Goal: Task Accomplishment & Management: Manage account settings

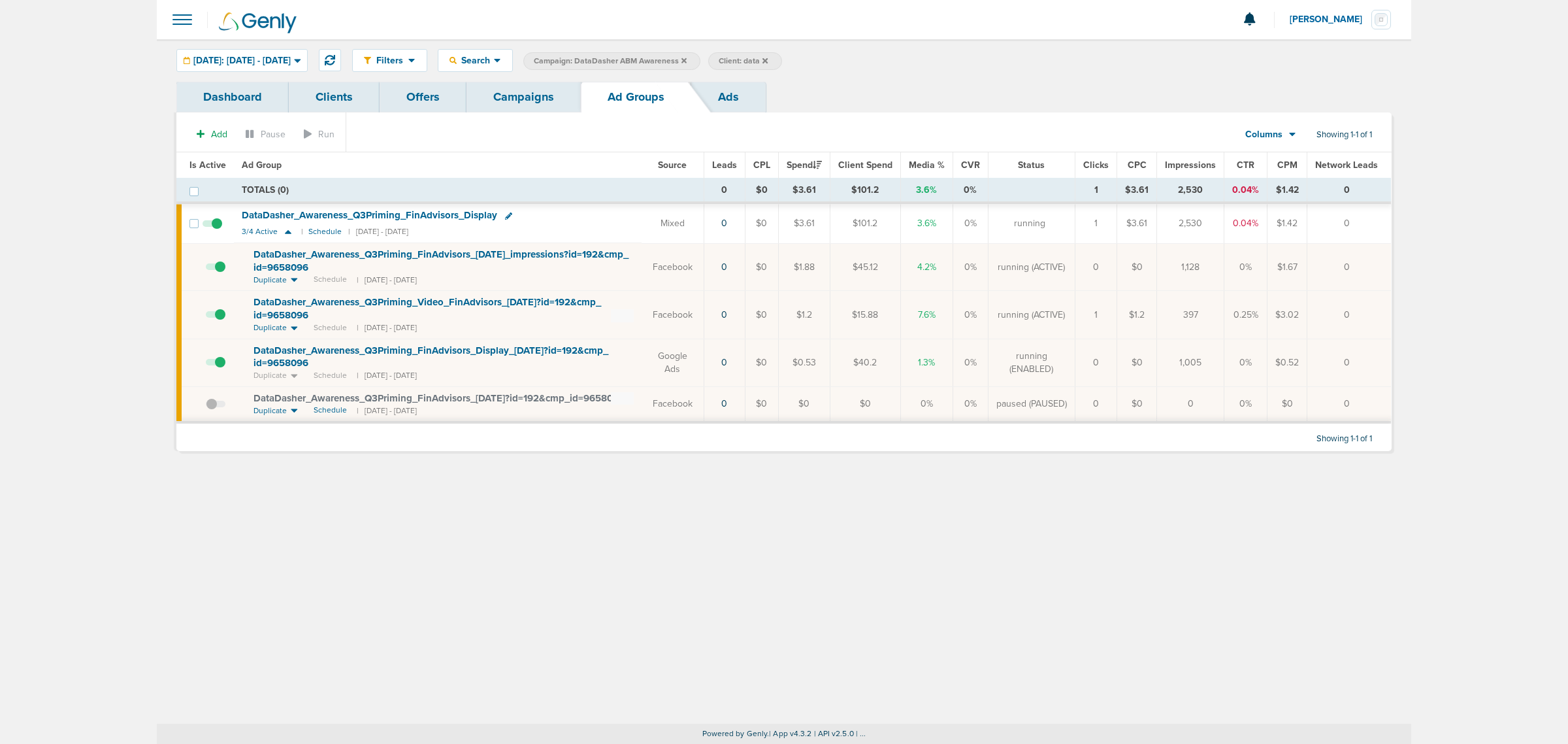
drag, startPoint x: 524, startPoint y: 86, endPoint x: 563, endPoint y: 77, distance: 40.0
click at [524, 86] on link "Campaigns" at bounding box center [524, 97] width 115 height 31
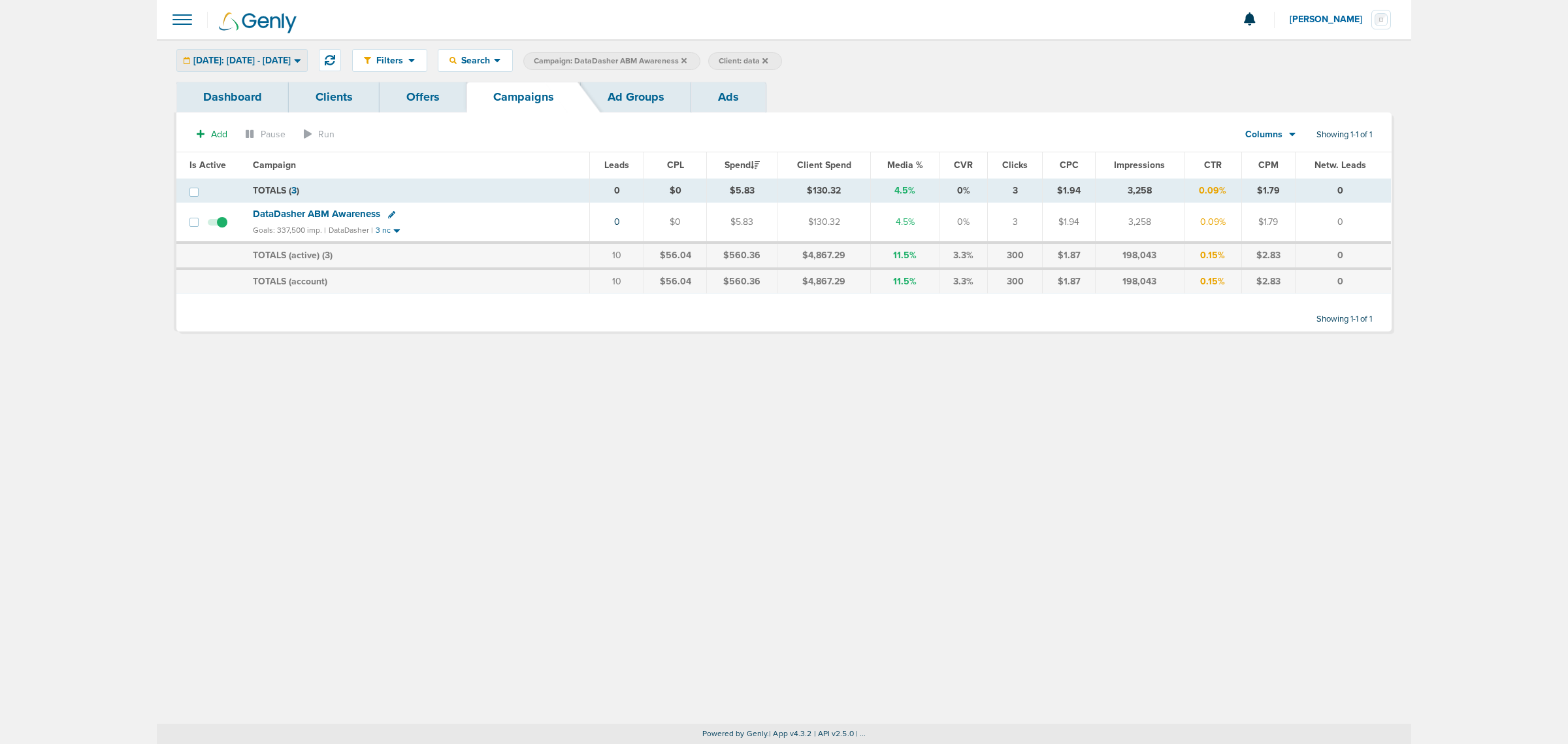
click at [284, 66] on div "[DATE]: [DATE] - [DATE]" at bounding box center [242, 60] width 130 height 21
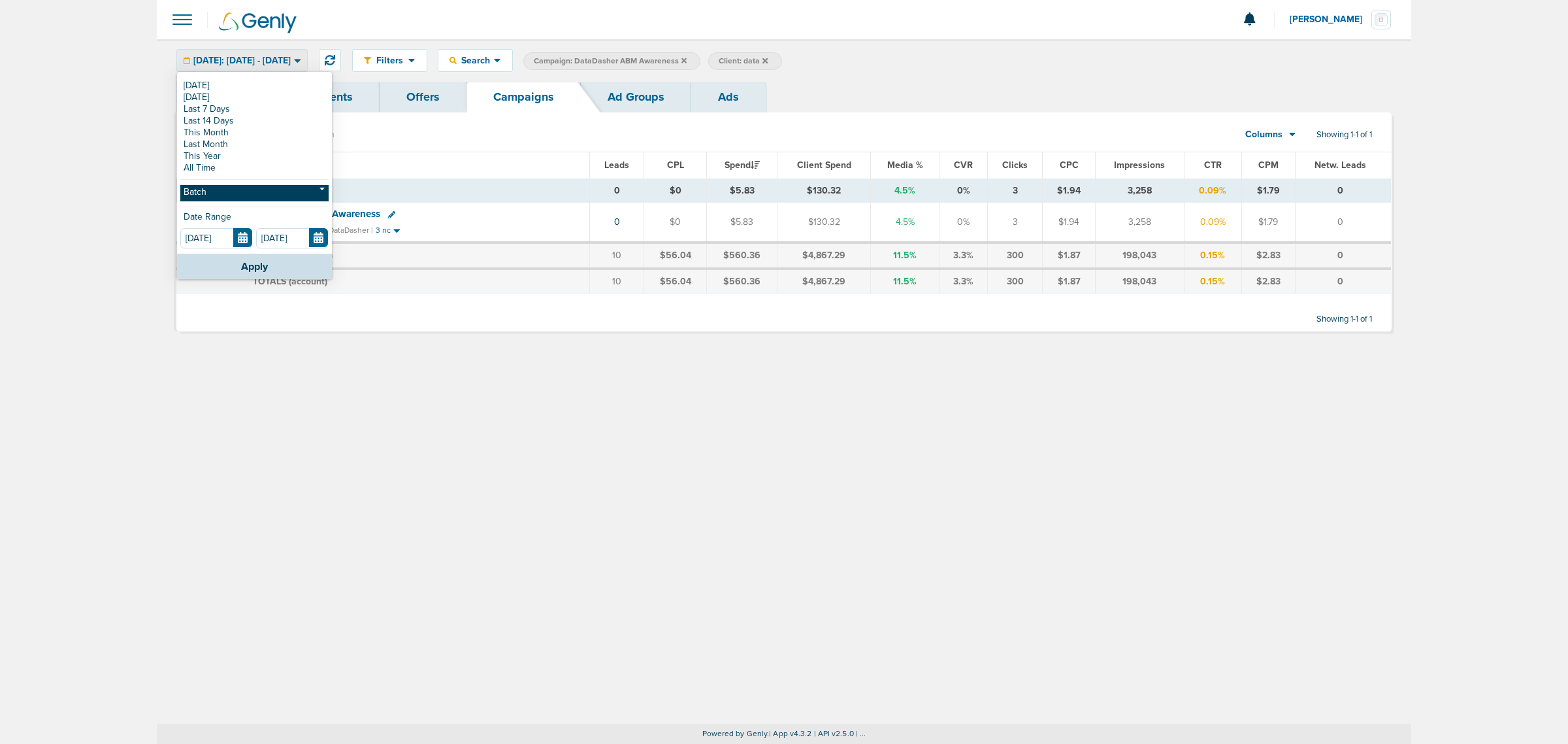
click at [233, 192] on link "Batch" at bounding box center [254, 192] width 148 height 16
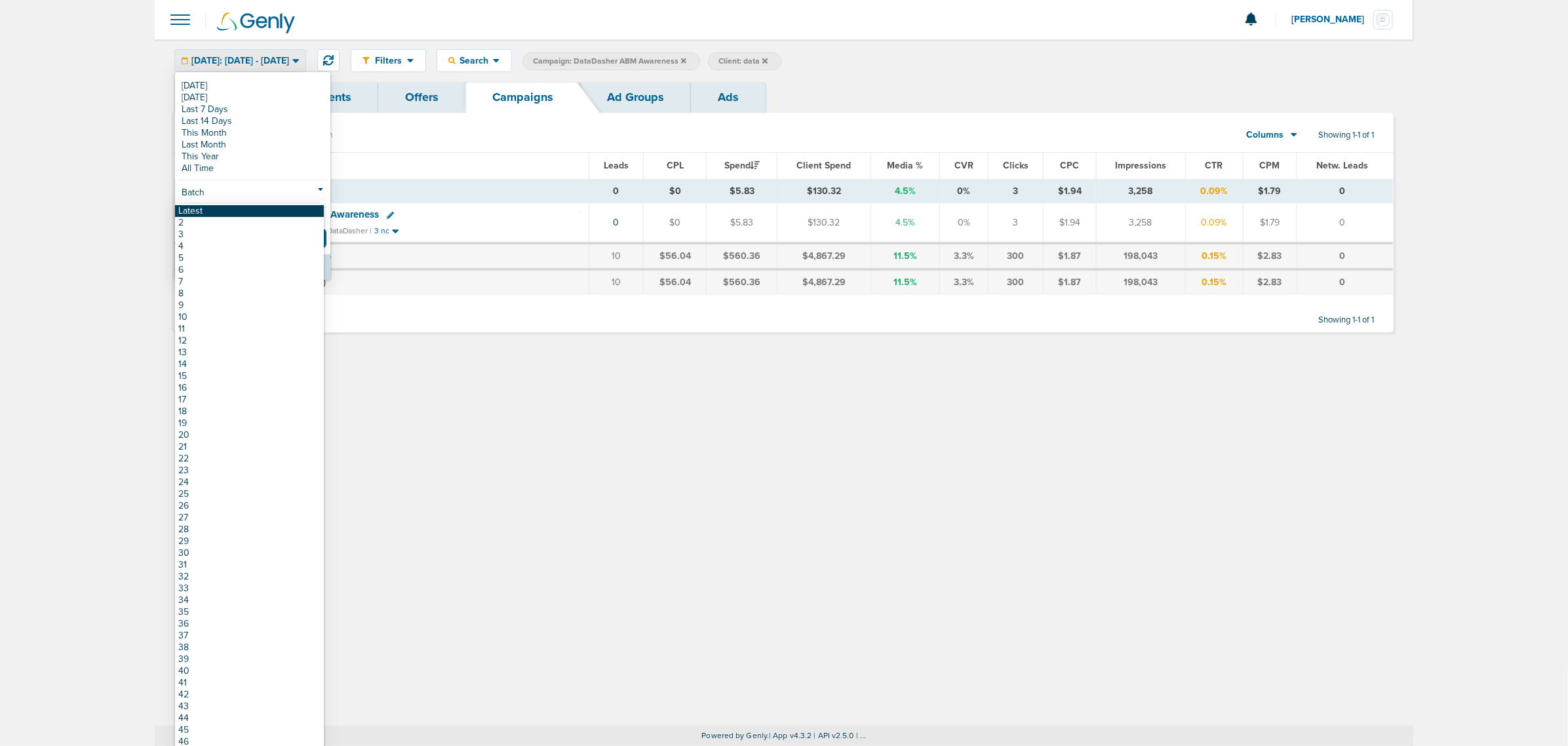
click at [224, 210] on link "Latest" at bounding box center [249, 211] width 148 height 12
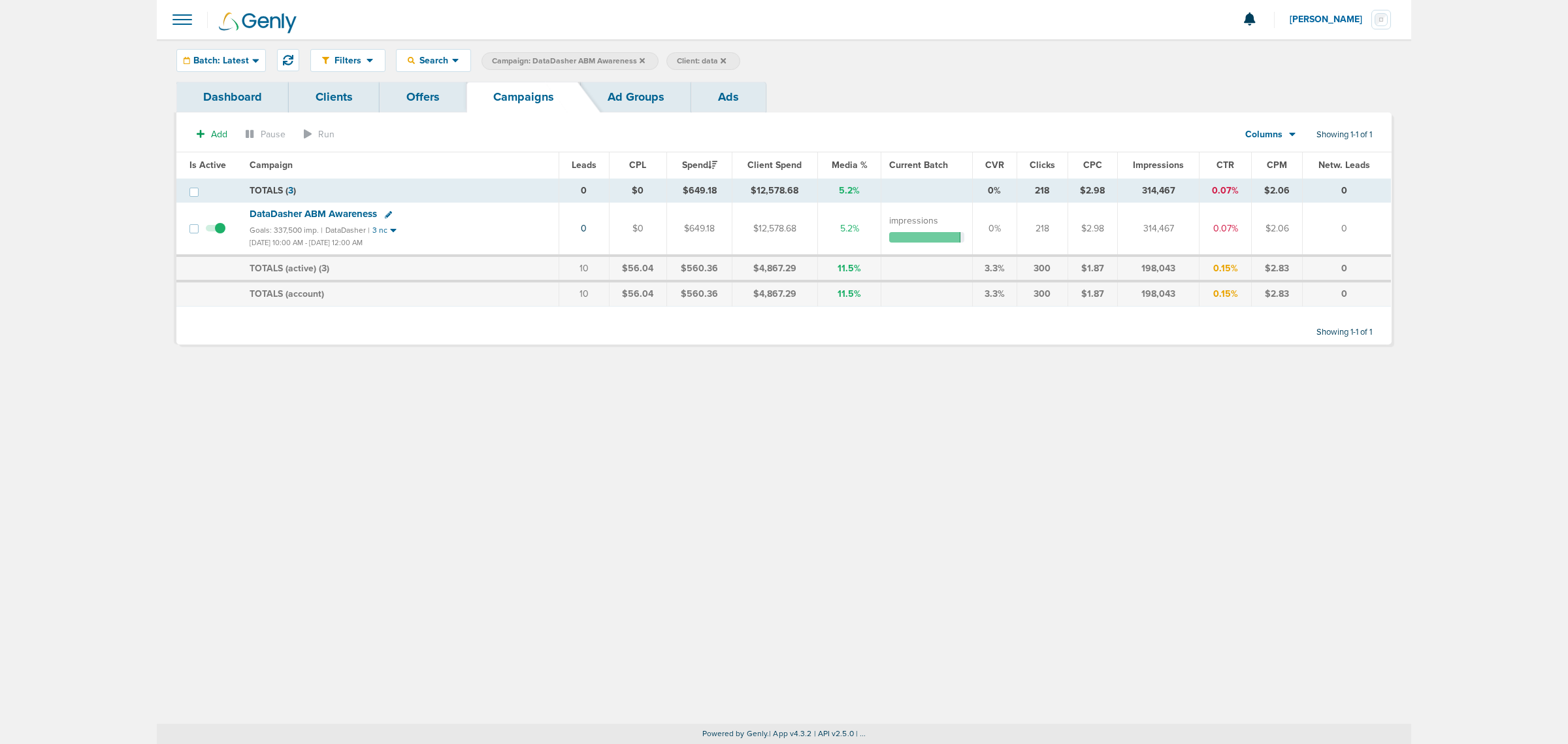
click at [641, 59] on icon at bounding box center [642, 60] width 5 height 5
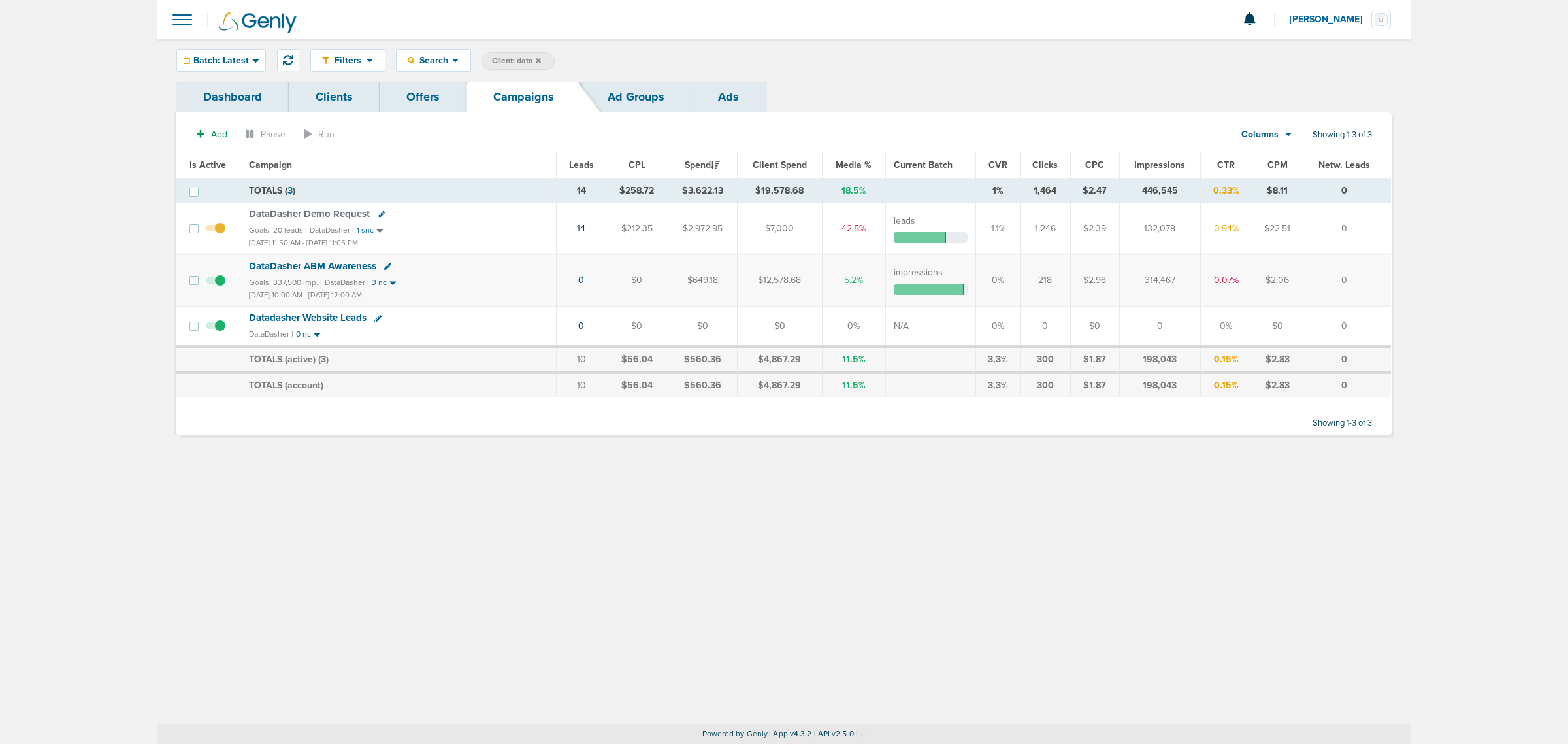
click at [537, 60] on icon at bounding box center [539, 60] width 5 height 5
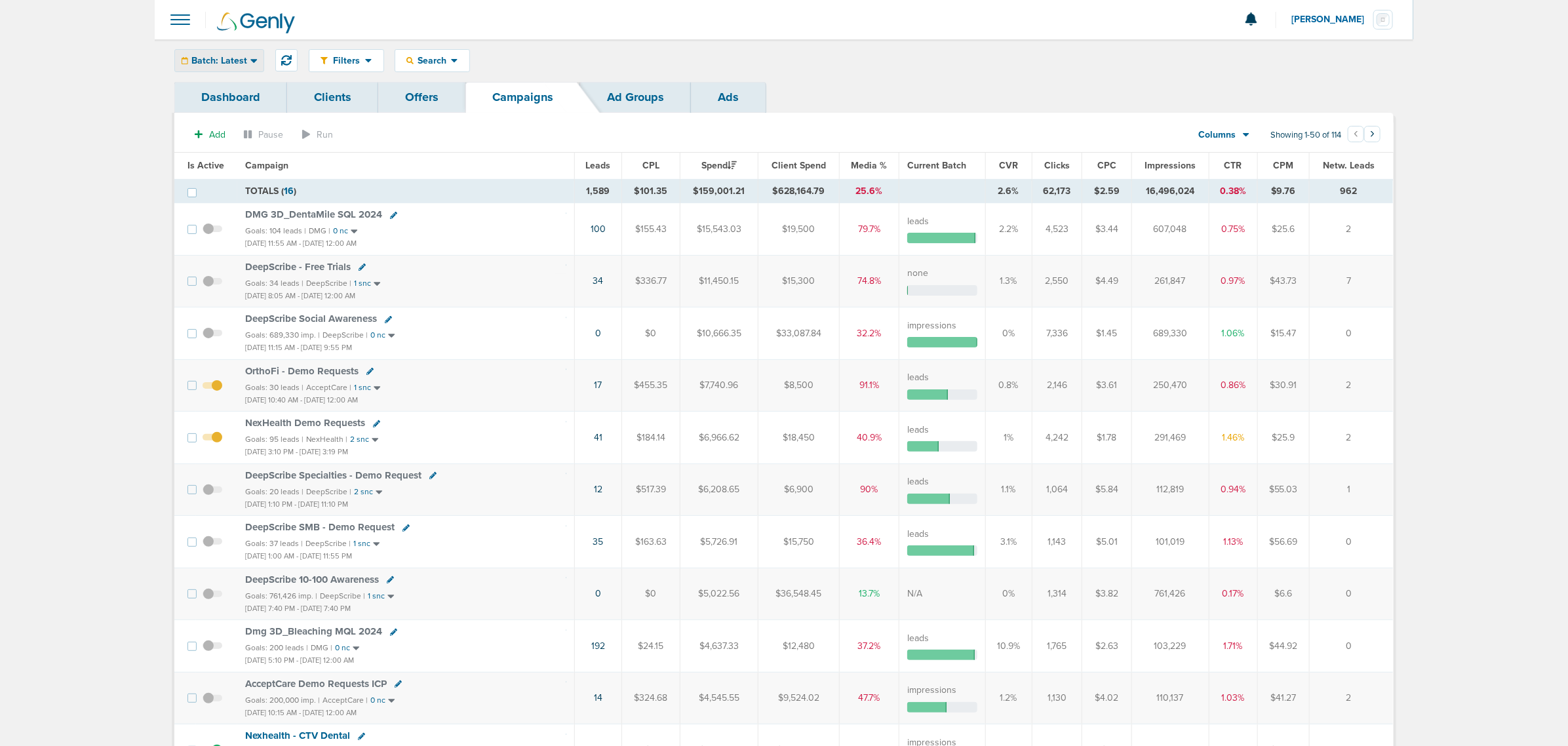
click at [208, 61] on span "Batch: Latest" at bounding box center [219, 61] width 56 height 9
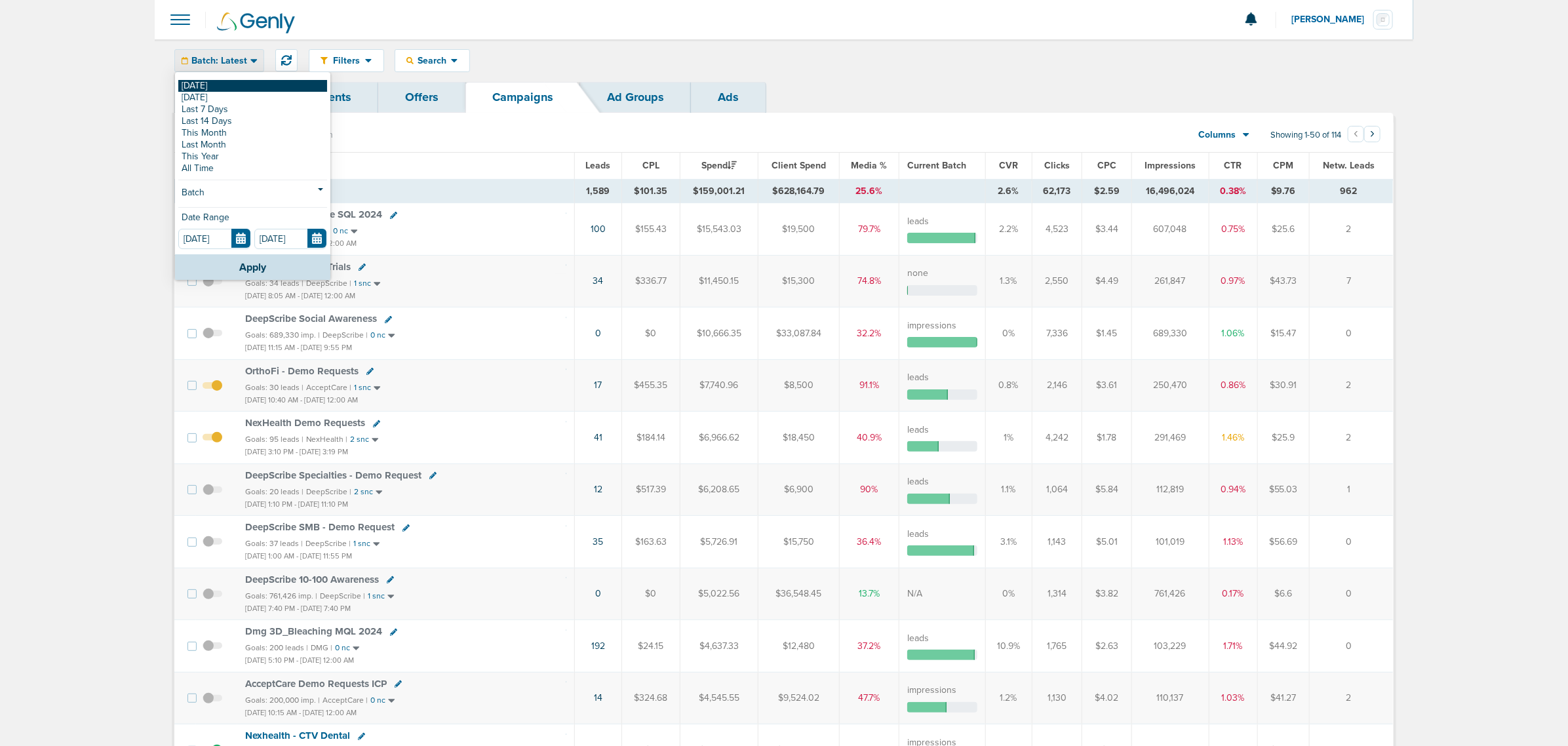
click at [207, 85] on link "[DATE]" at bounding box center [252, 86] width 148 height 12
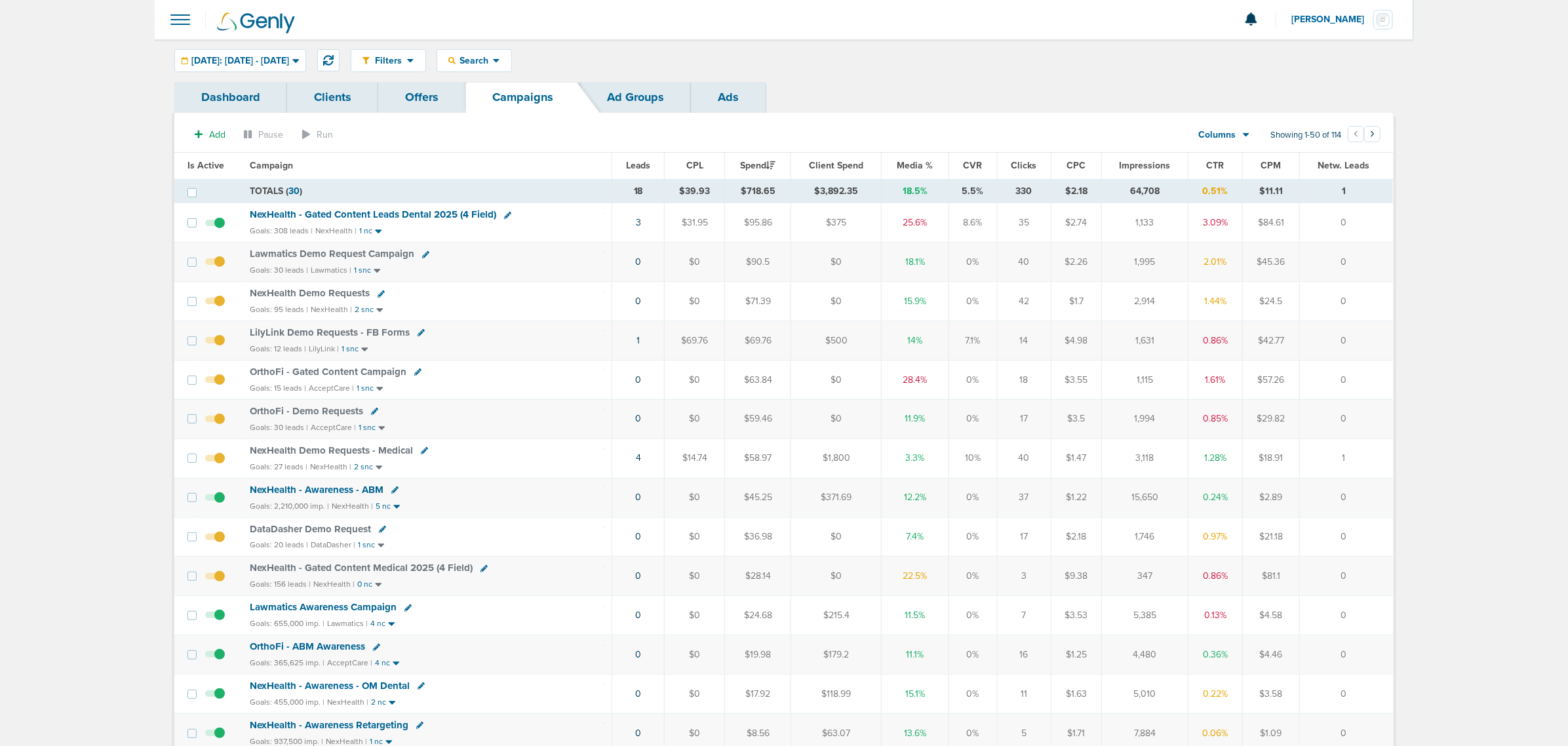
click at [916, 165] on span "Media %" at bounding box center [915, 165] width 36 height 11
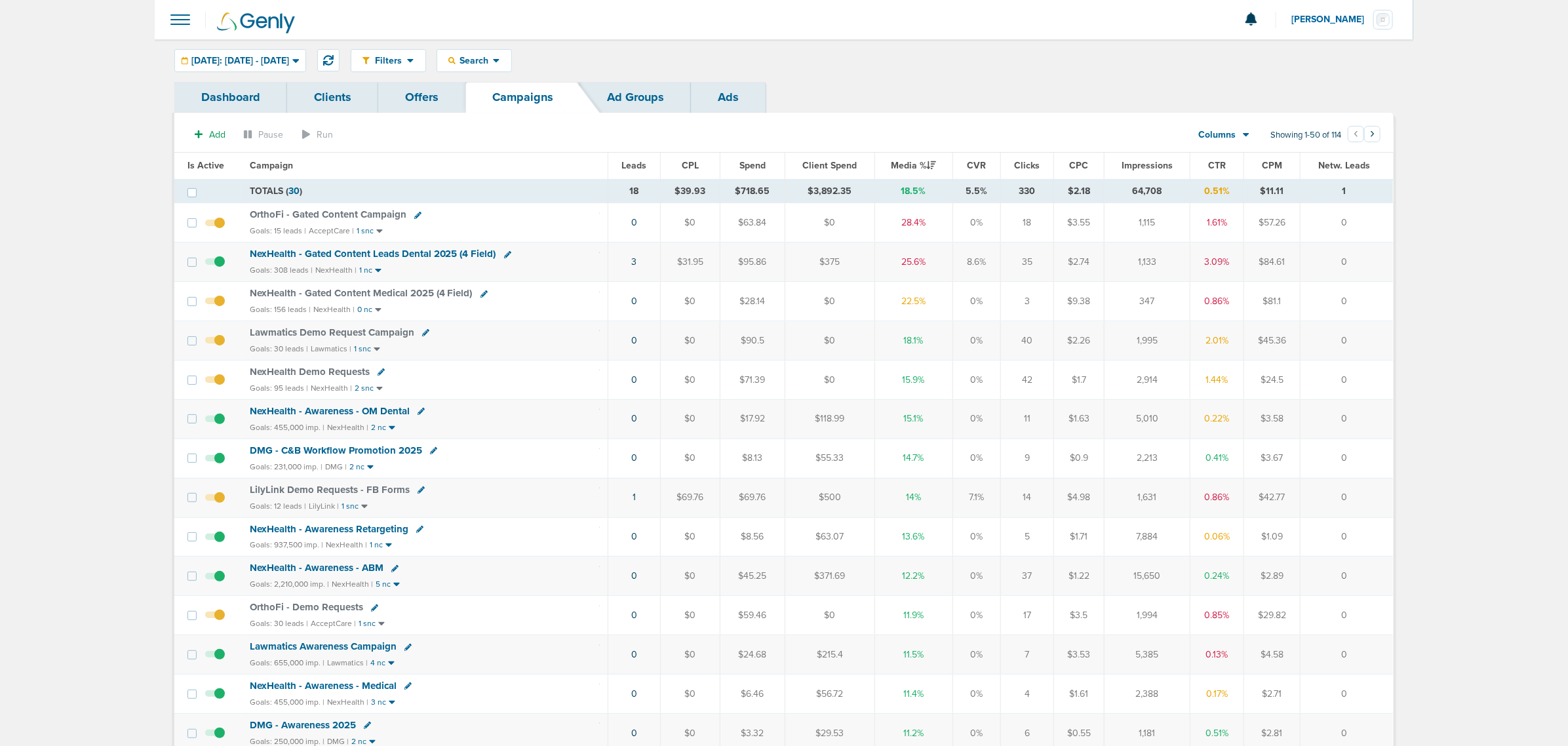
click at [421, 254] on span "NexHealth - Gated Content Leads Dental 2025 (4 Field)" at bounding box center [372, 254] width 246 height 12
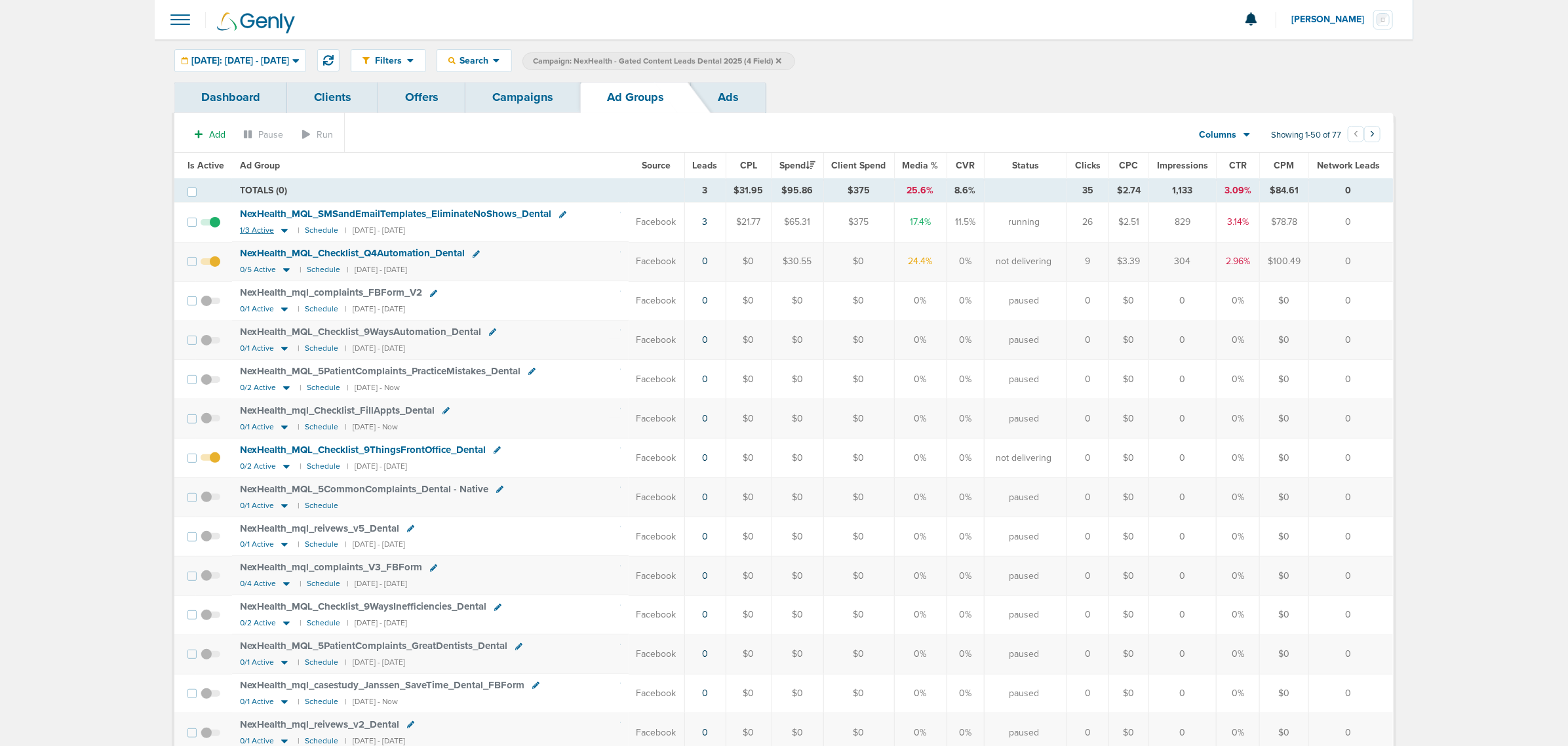
click at [285, 233] on icon at bounding box center [284, 230] width 13 height 11
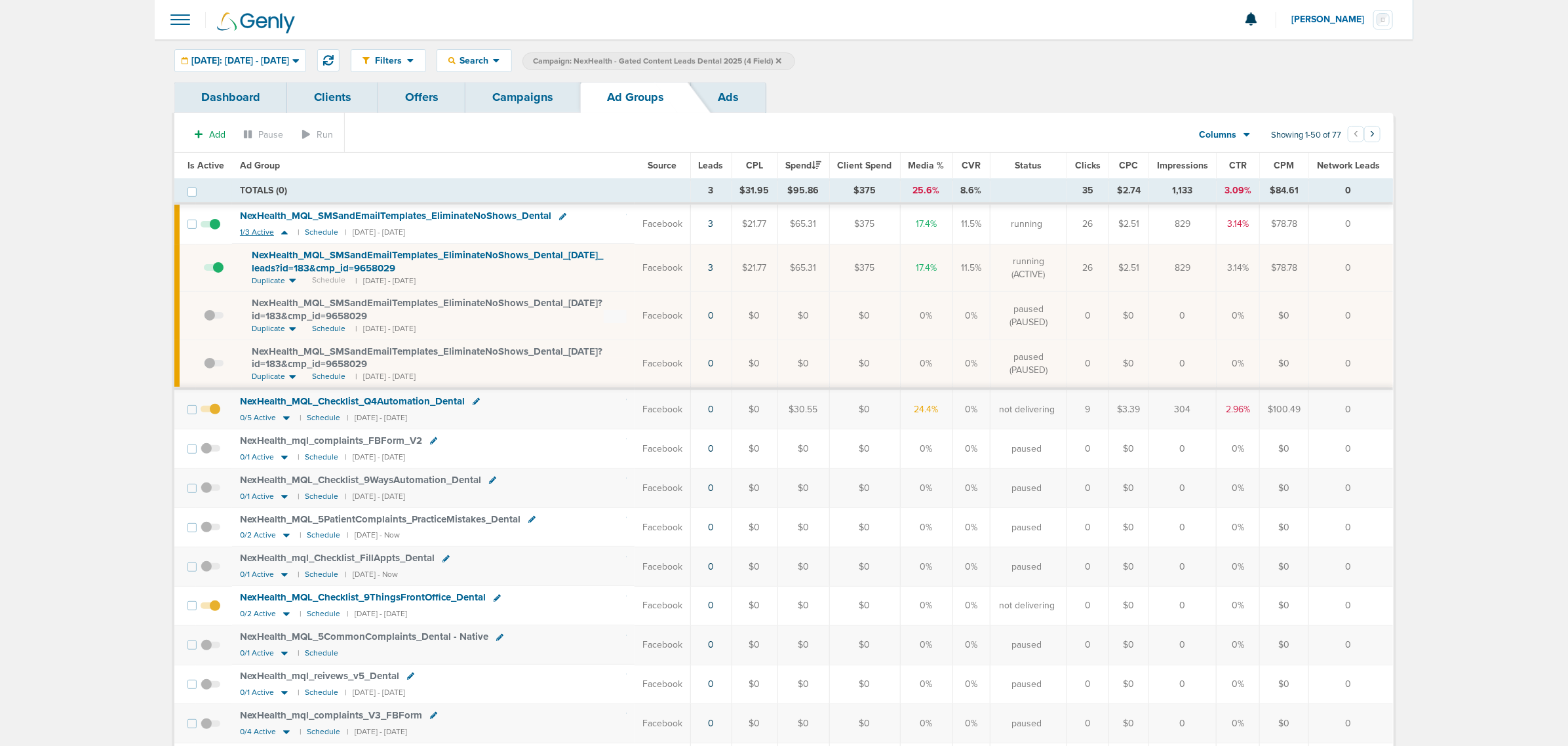
click at [285, 233] on icon at bounding box center [284, 232] width 13 height 11
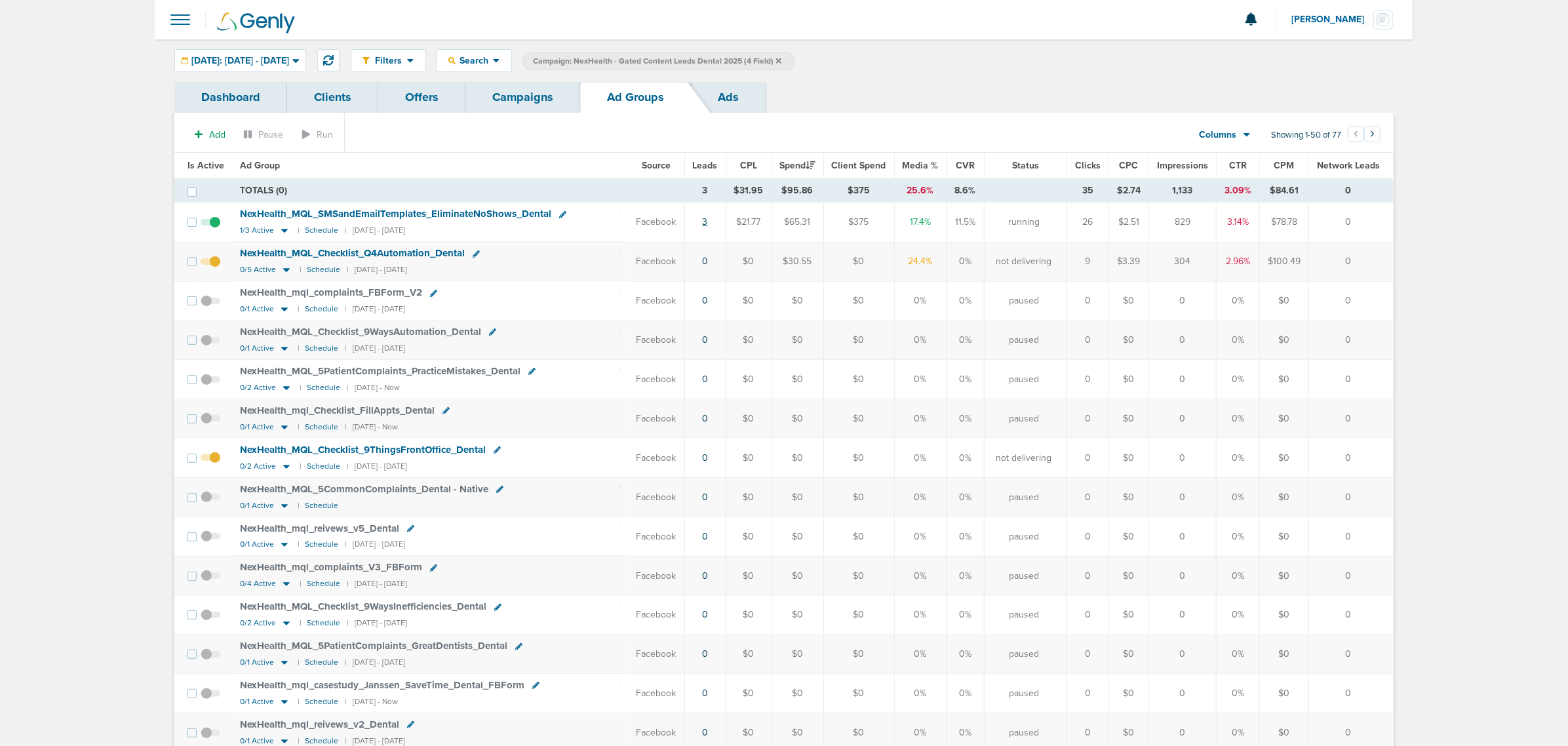
click at [708, 224] on link "3" at bounding box center [705, 221] width 5 height 11
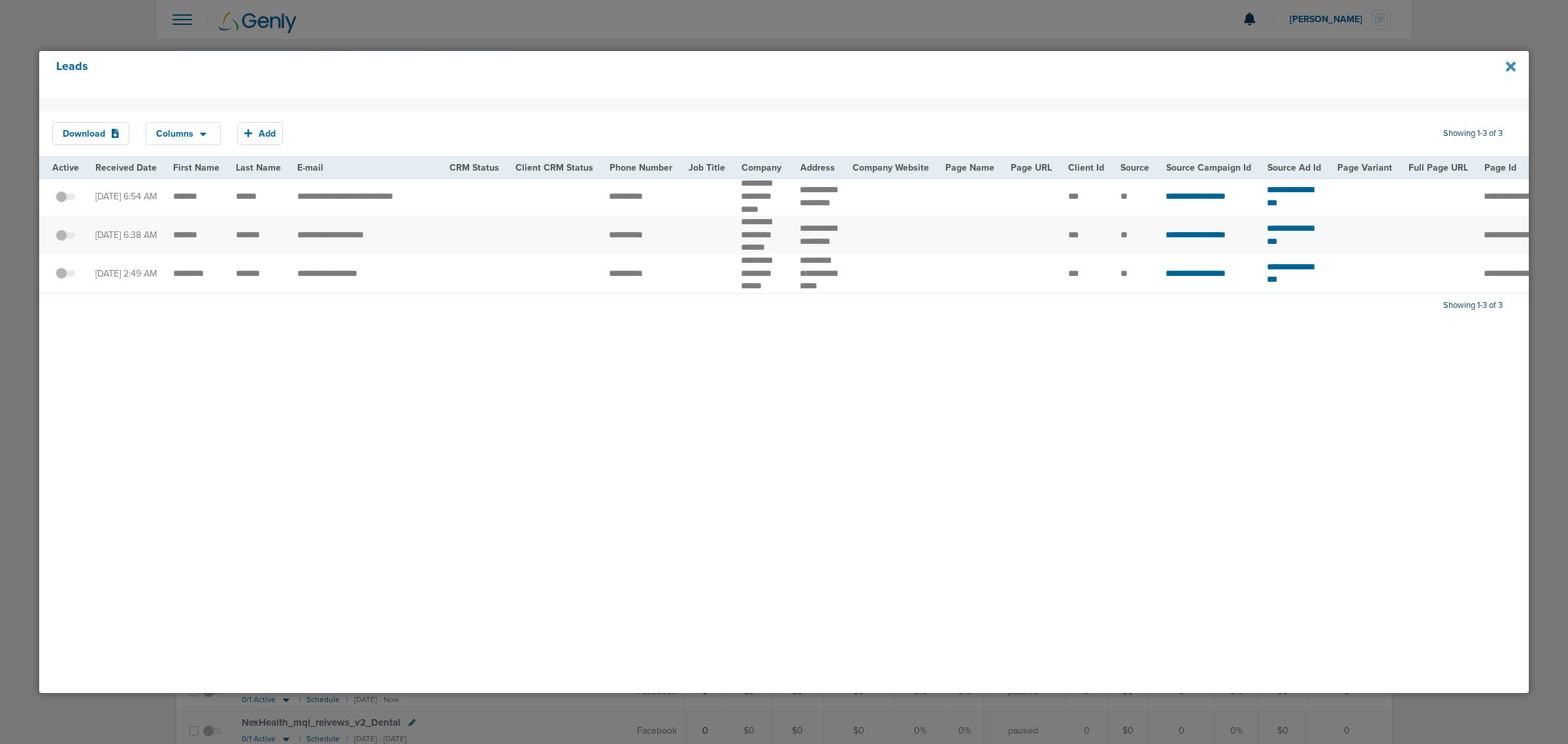
click at [1506, 65] on icon at bounding box center [1510, 67] width 9 height 15
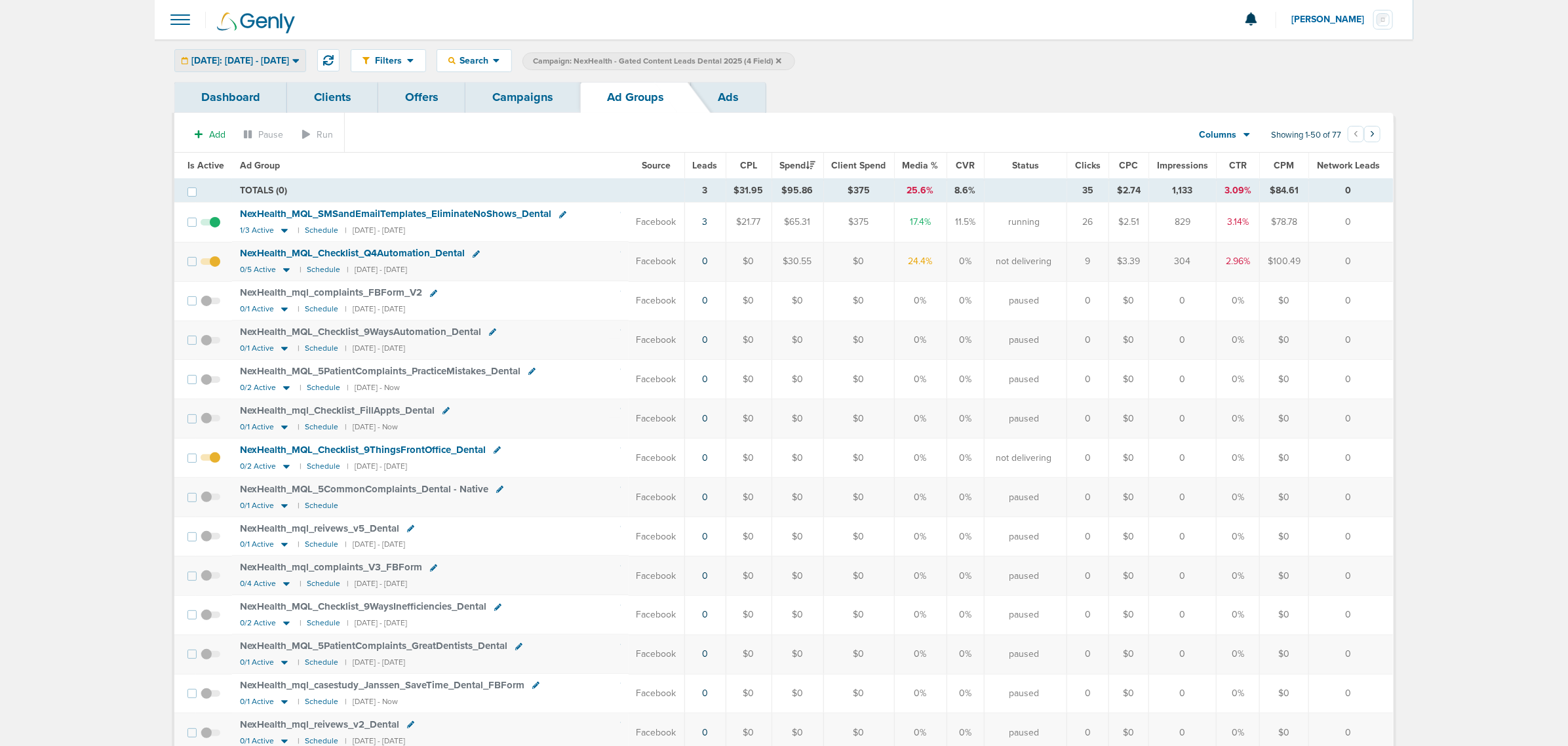
click at [232, 60] on span "[DATE]: [DATE] - [DATE]" at bounding box center [240, 61] width 98 height 9
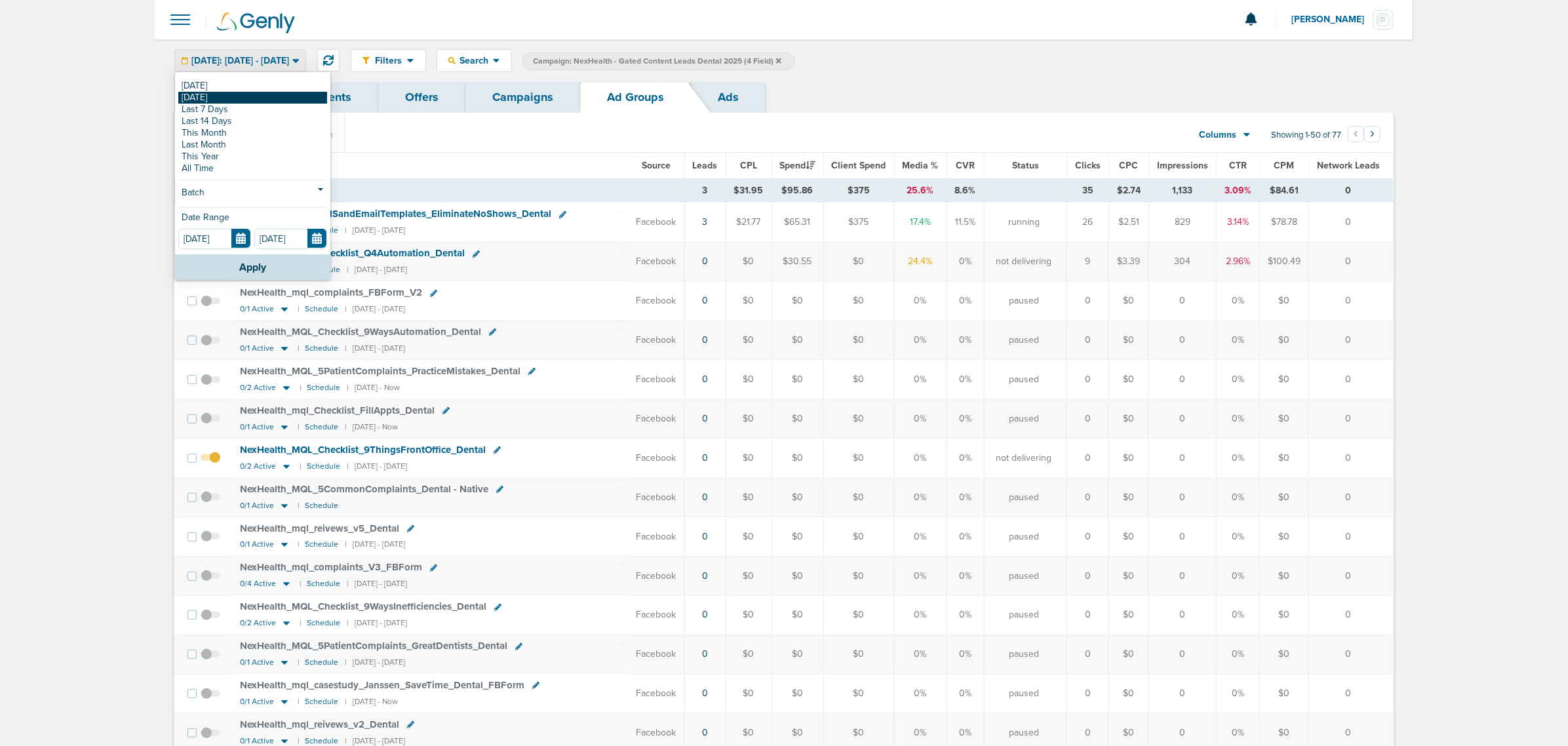
click at [232, 99] on link "[DATE]" at bounding box center [252, 98] width 148 height 12
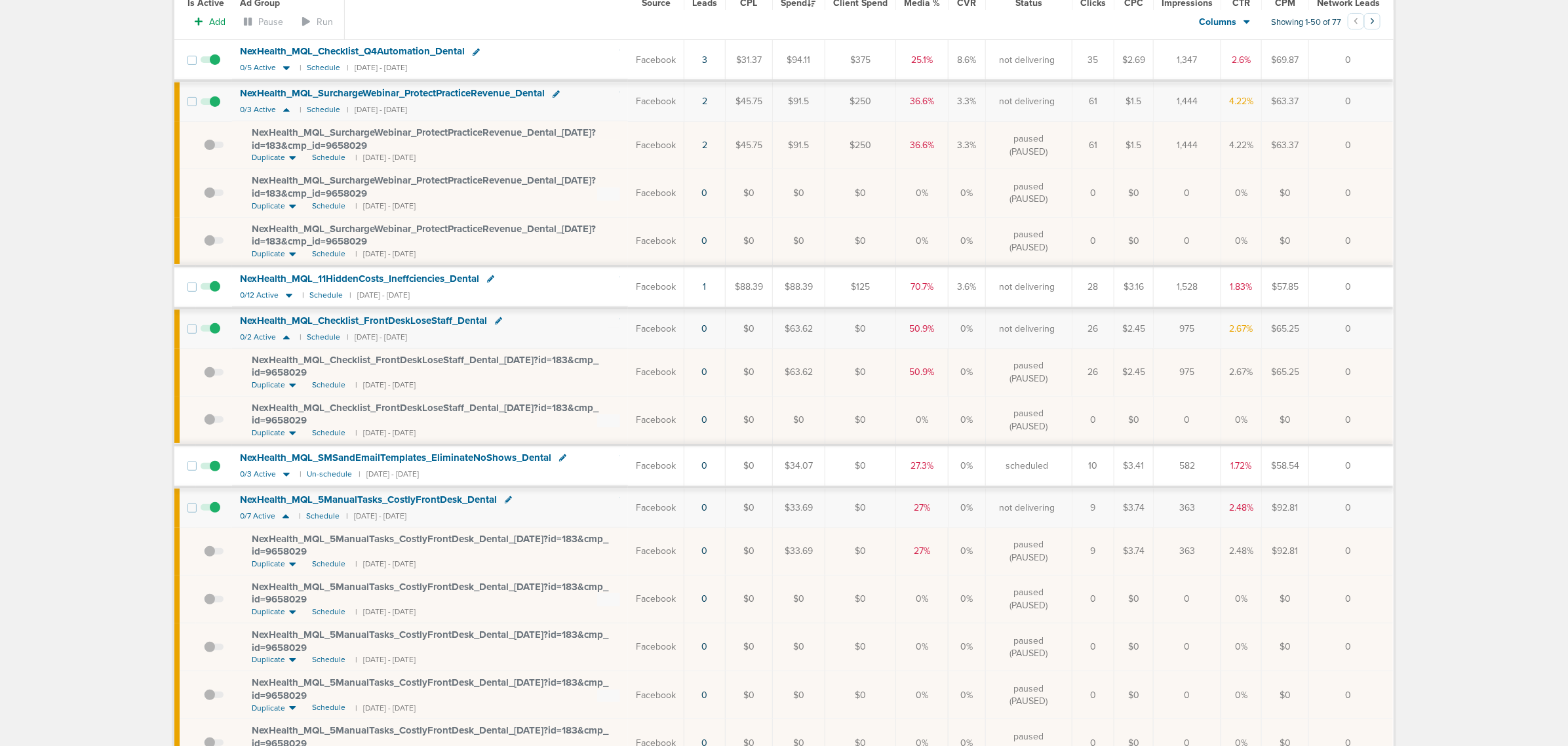
scroll to position [164, 0]
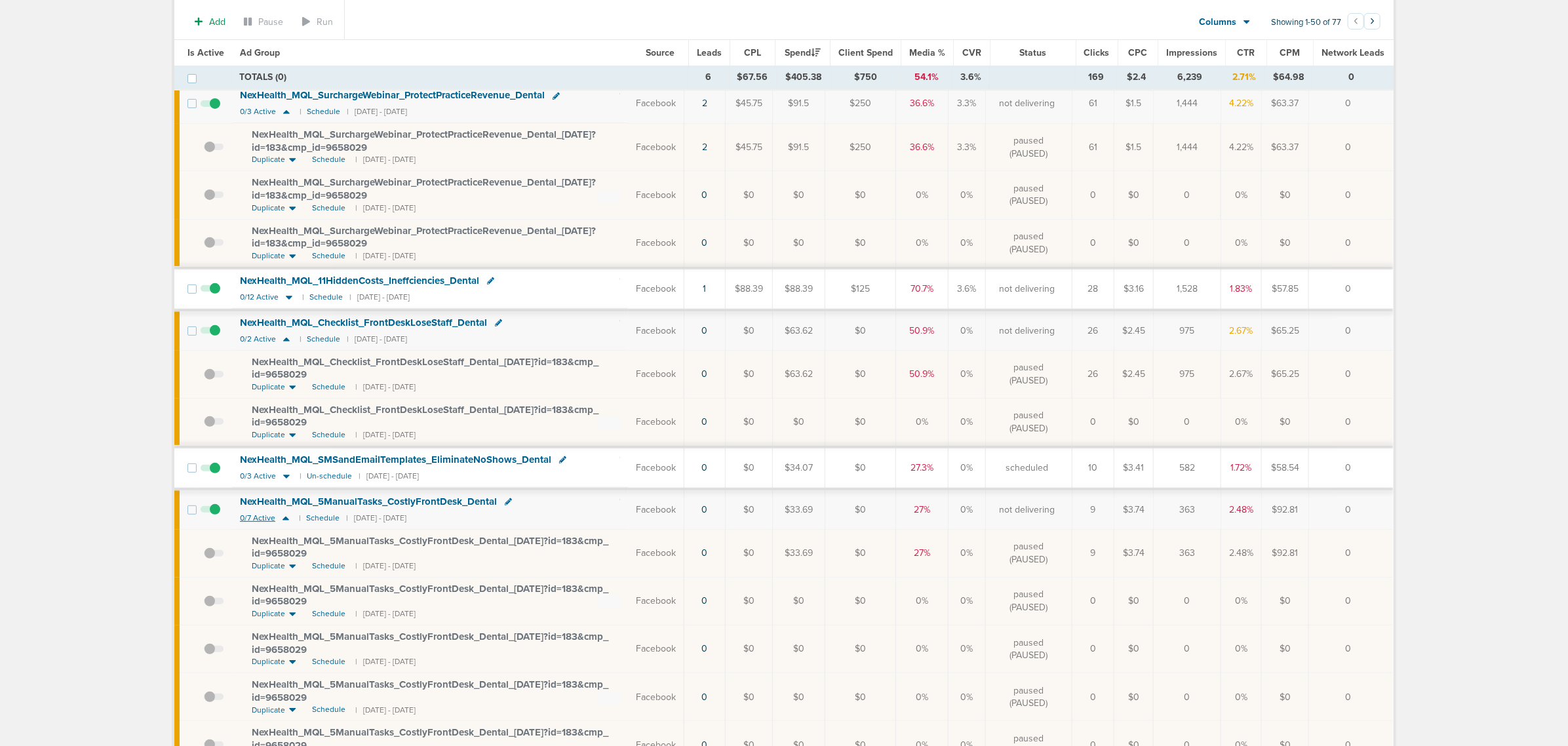
click at [283, 520] on icon at bounding box center [286, 518] width 7 height 4
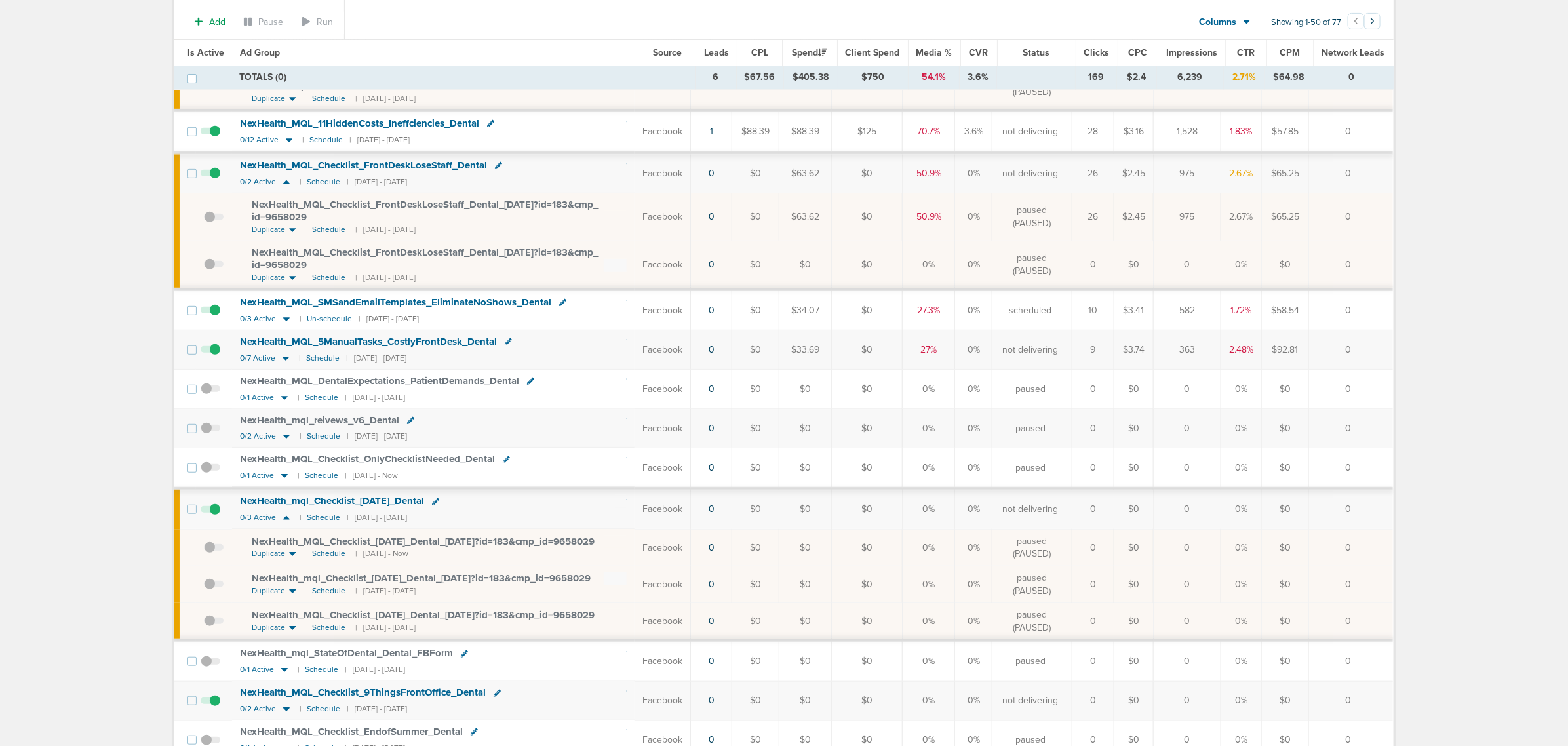
scroll to position [328, 0]
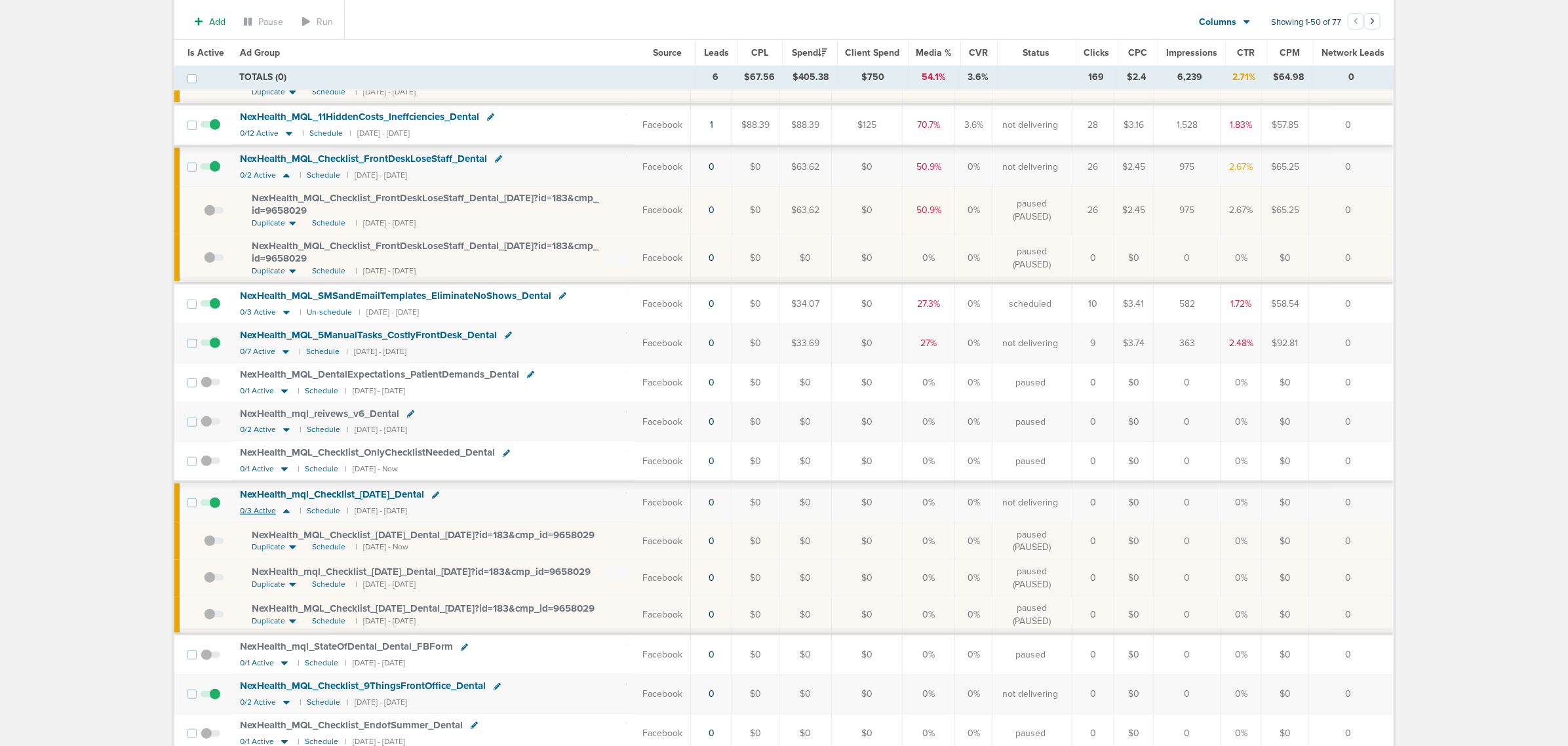
click at [283, 513] on icon at bounding box center [286, 511] width 7 height 4
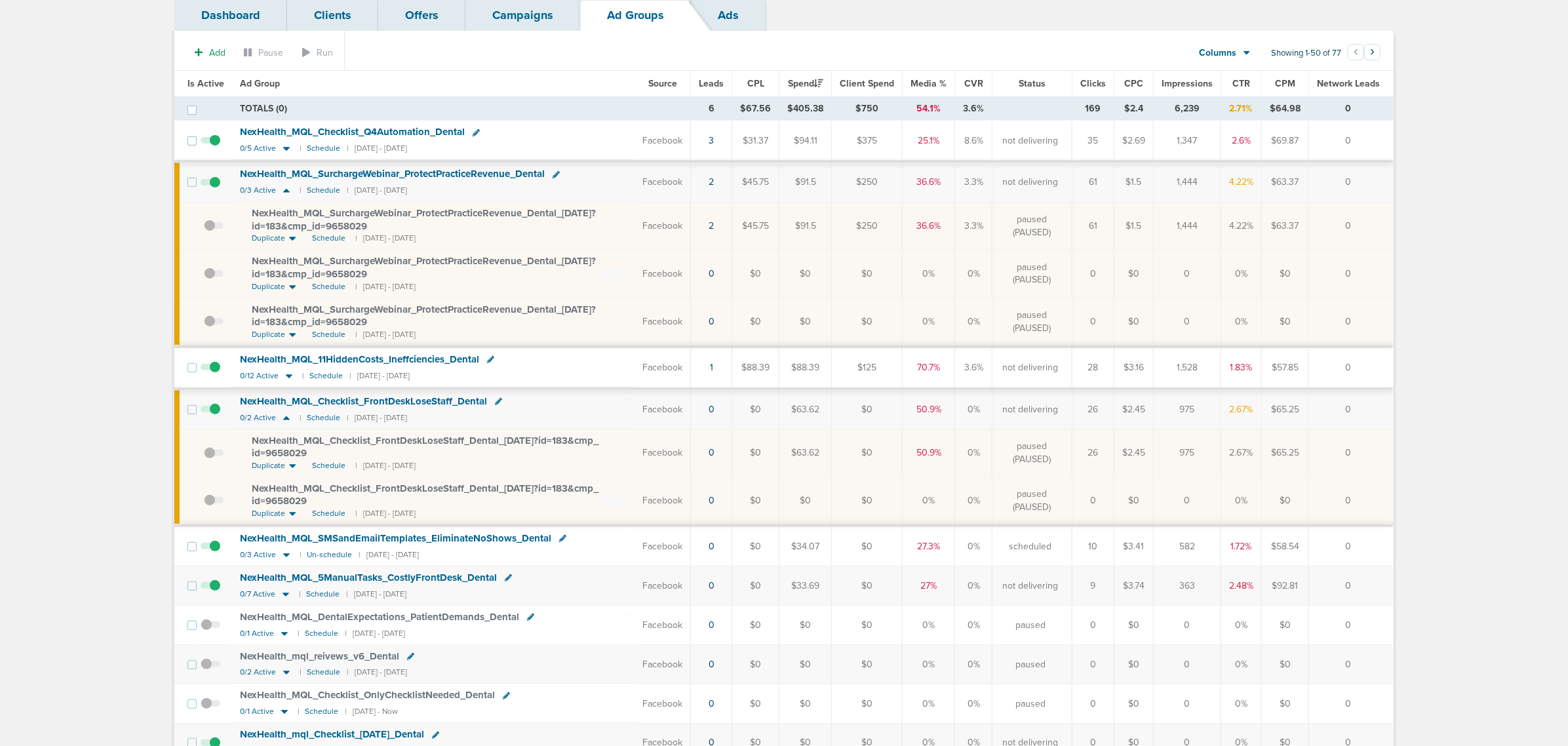
scroll to position [0, 0]
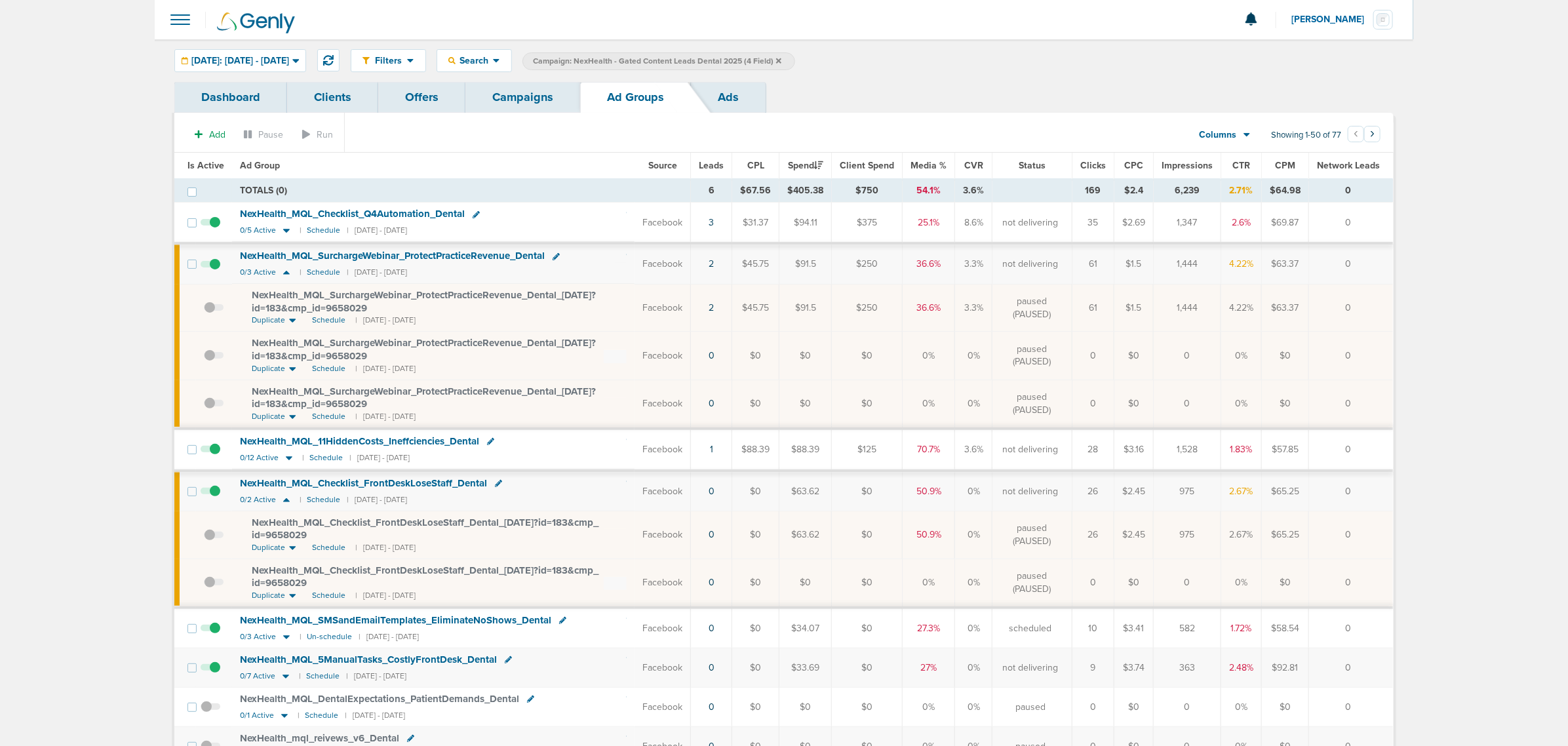
click at [211, 455] on span at bounding box center [210, 455] width 20 height 0
click at [210, 452] on input "checkbox" at bounding box center [210, 452] width 0 height 0
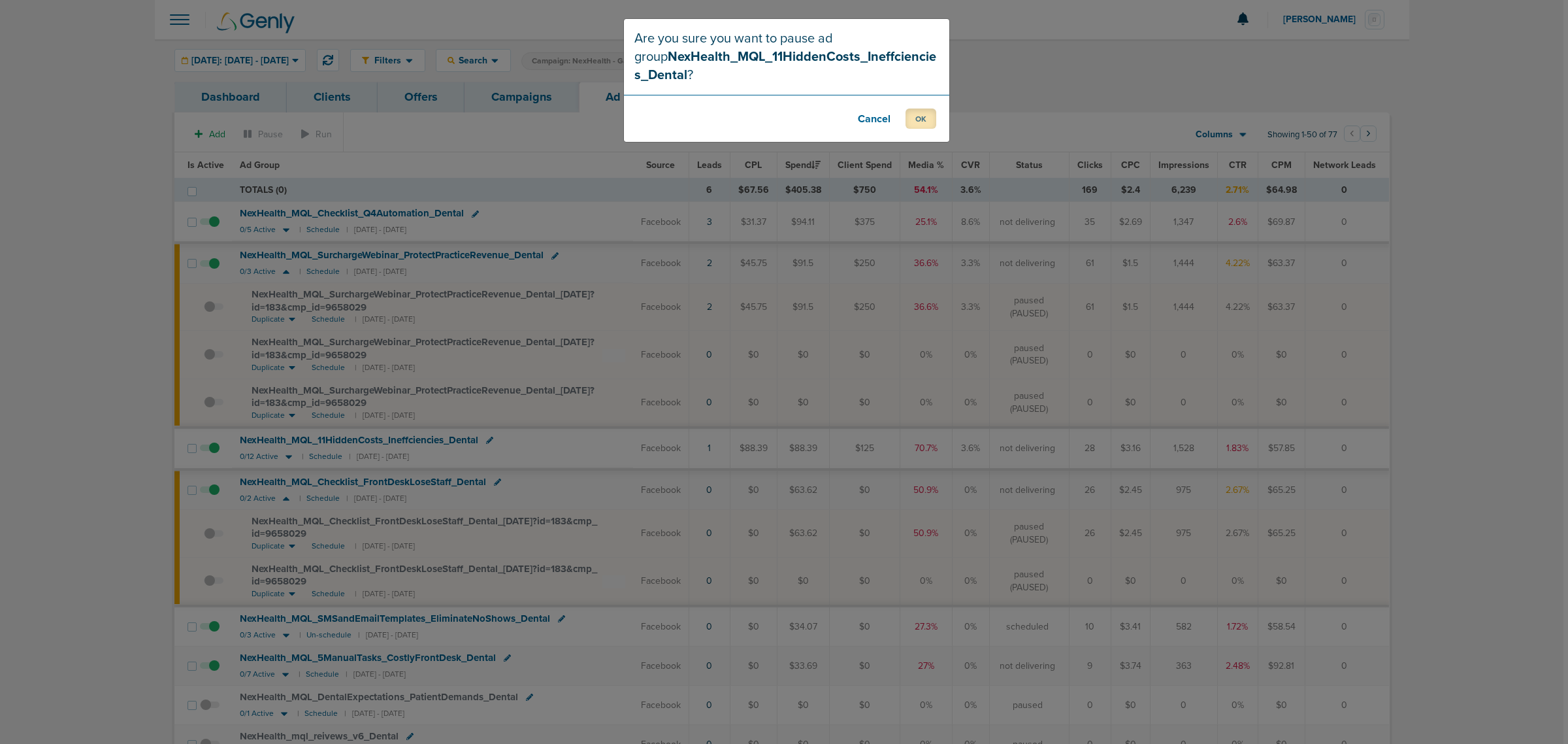
click at [923, 115] on button "OK" at bounding box center [921, 119] width 31 height 21
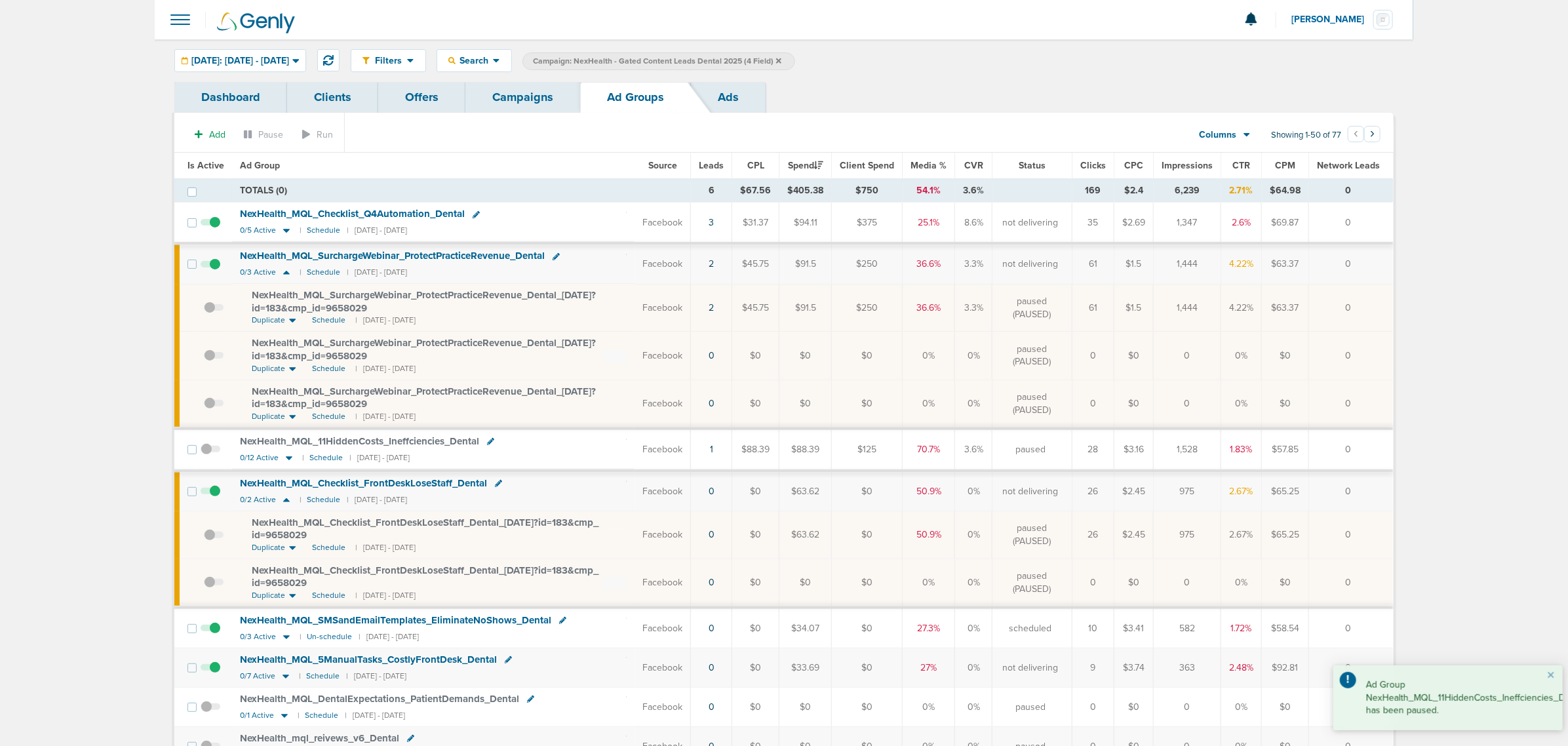
click at [513, 101] on link "Campaigns" at bounding box center [523, 98] width 115 height 31
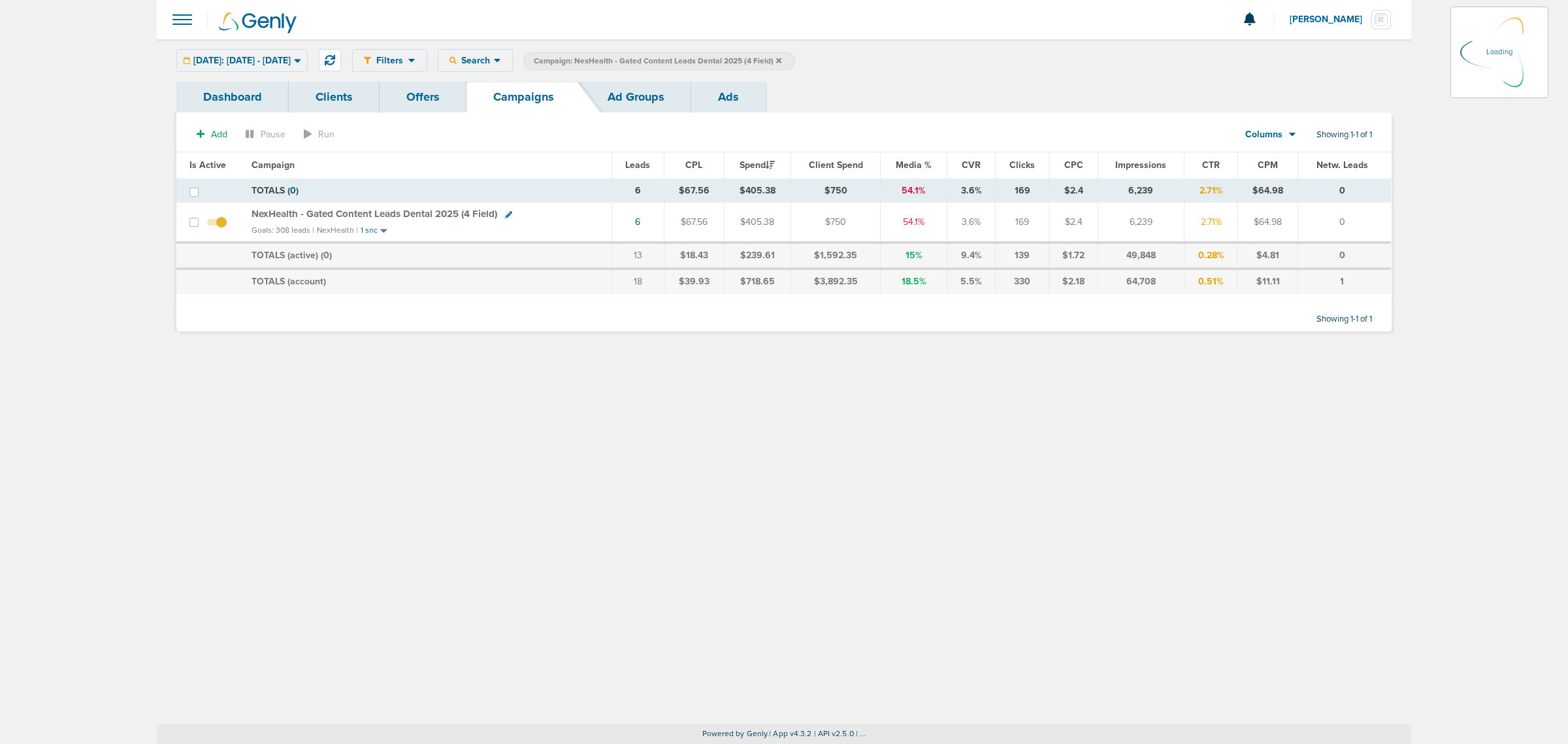
click at [781, 62] on icon at bounding box center [779, 60] width 5 height 5
click at [781, 56] on span "Campaign: NexHealth - Gated Content Leads Dental 2025 (4 Field)" at bounding box center [657, 61] width 248 height 11
click at [781, 59] on span "Campaign: NexHealth - Gated Content Leads Dental 2025 (4 Field)" at bounding box center [657, 61] width 248 height 11
click at [781, 60] on span "Campaign: NexHealth - Gated Content Leads Dental 2025 (4 Field)" at bounding box center [657, 61] width 248 height 11
click at [795, 64] on label "Campaign: NexHealth - Gated Content Leads Dental 2025 (4 Field)" at bounding box center [659, 61] width 272 height 18
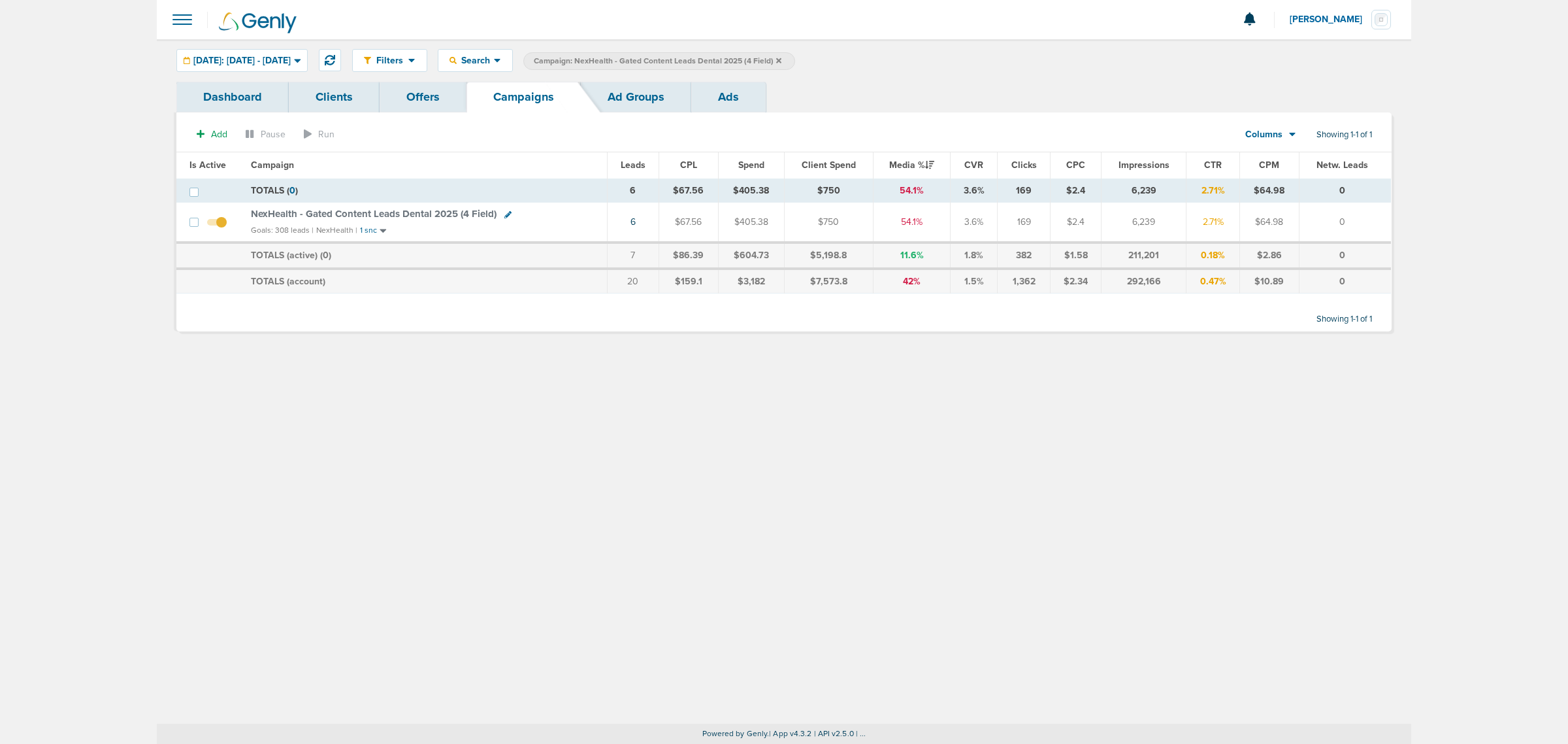
click at [795, 62] on label "Campaign: NexHealth - Gated Content Leads Dental 2025 (4 Field)" at bounding box center [659, 61] width 272 height 18
click at [781, 59] on icon at bounding box center [779, 60] width 5 height 8
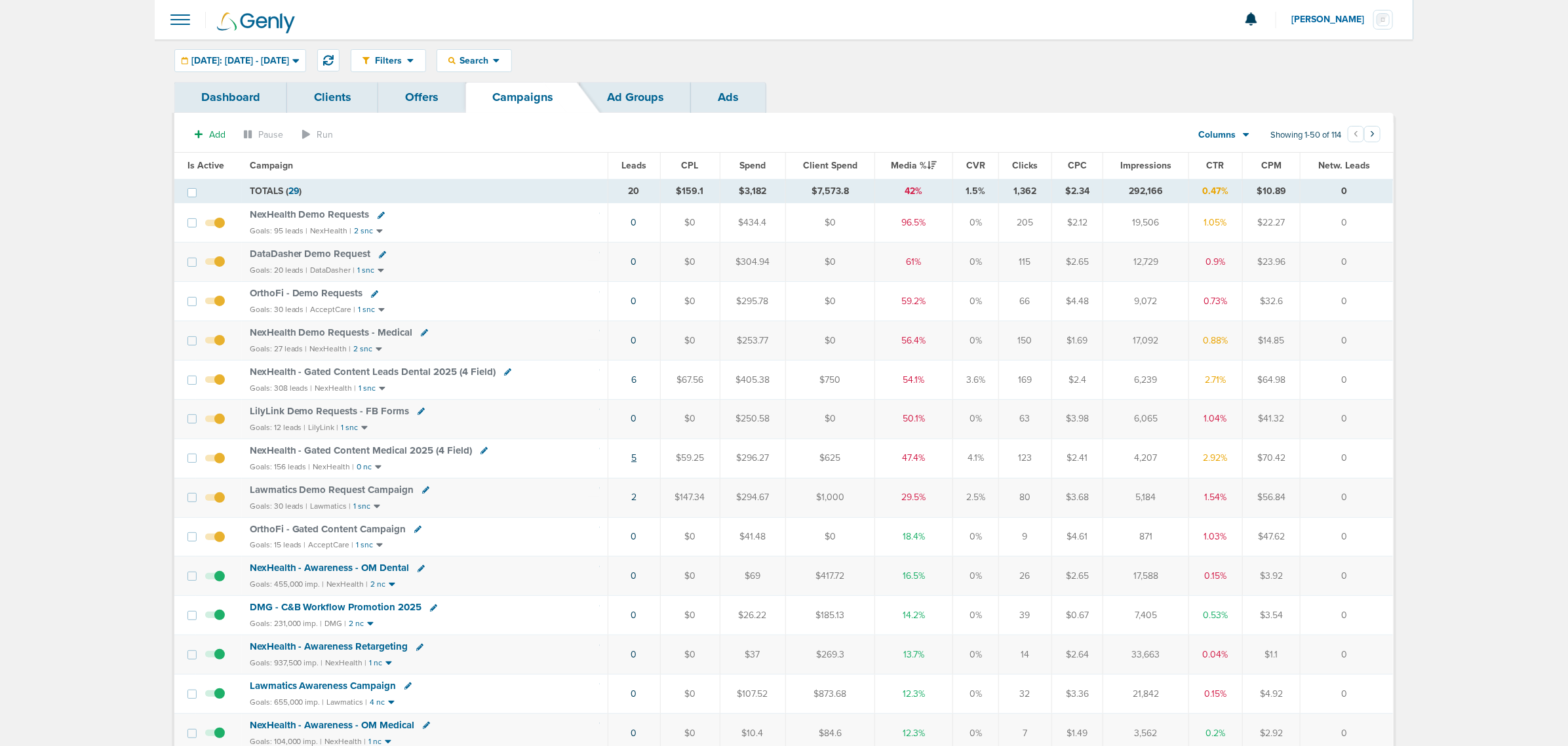
click at [633, 463] on link "5" at bounding box center [634, 457] width 5 height 11
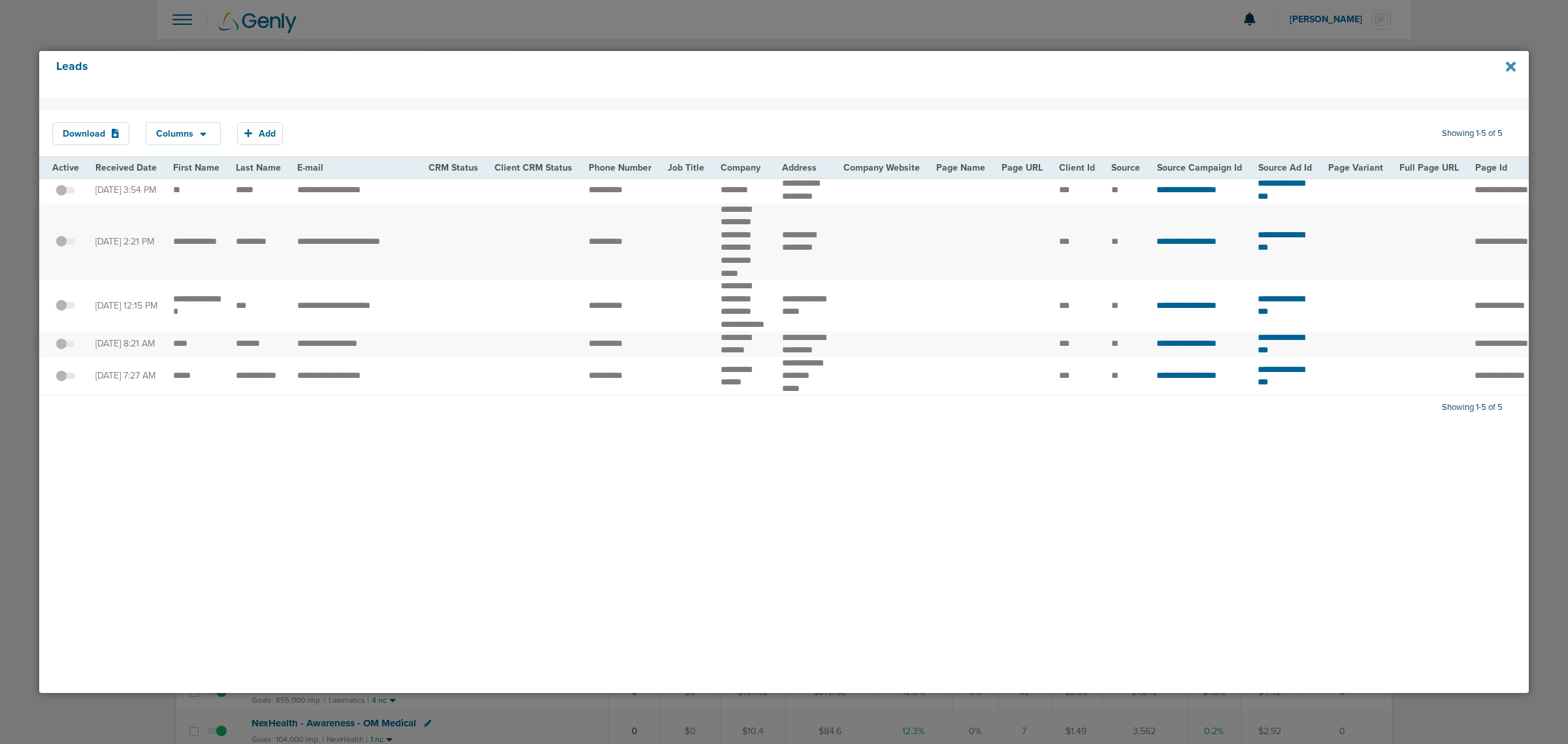
click at [1506, 67] on icon at bounding box center [1510, 67] width 9 height 15
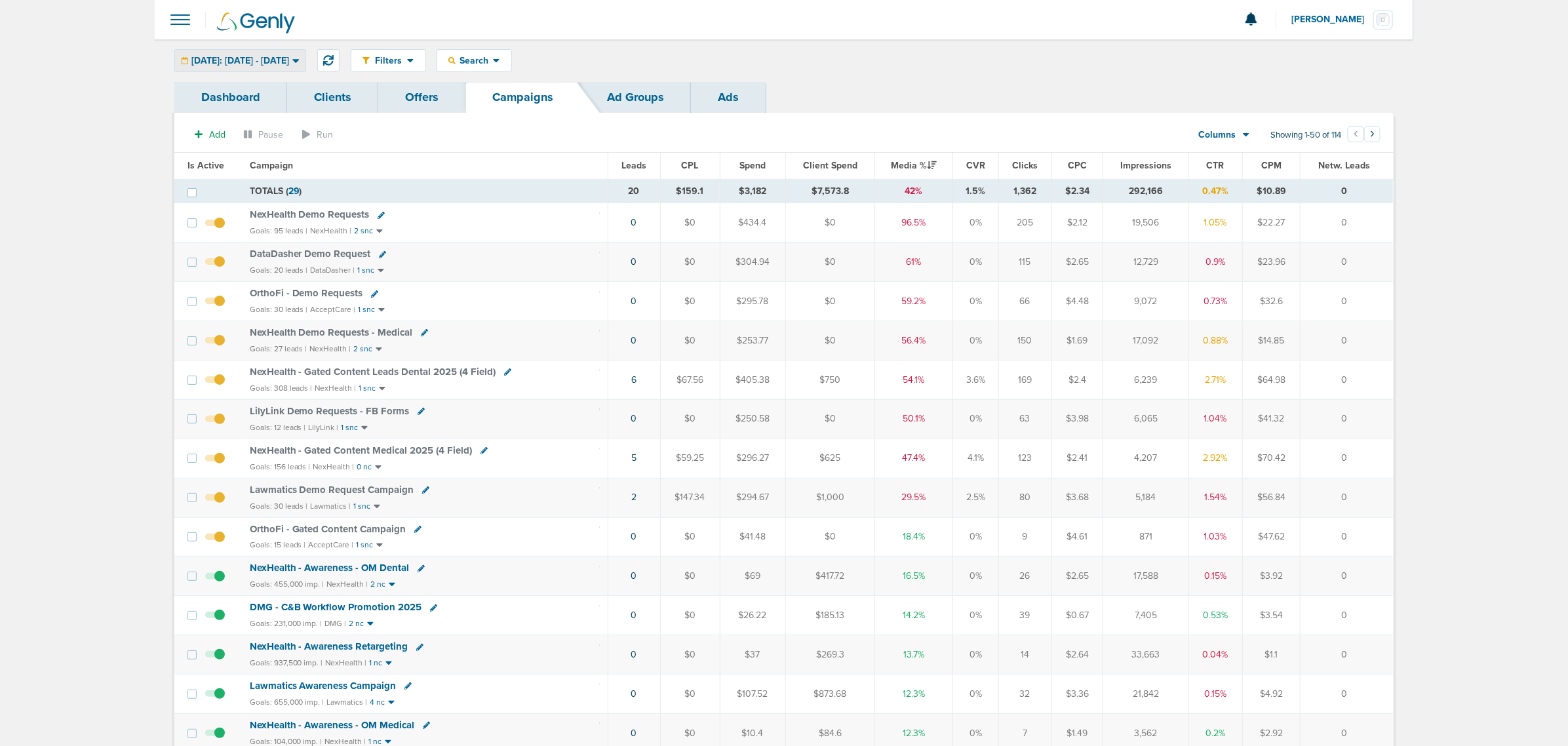
click at [224, 54] on div "[DATE]: [DATE] - [DATE]" at bounding box center [240, 60] width 130 height 21
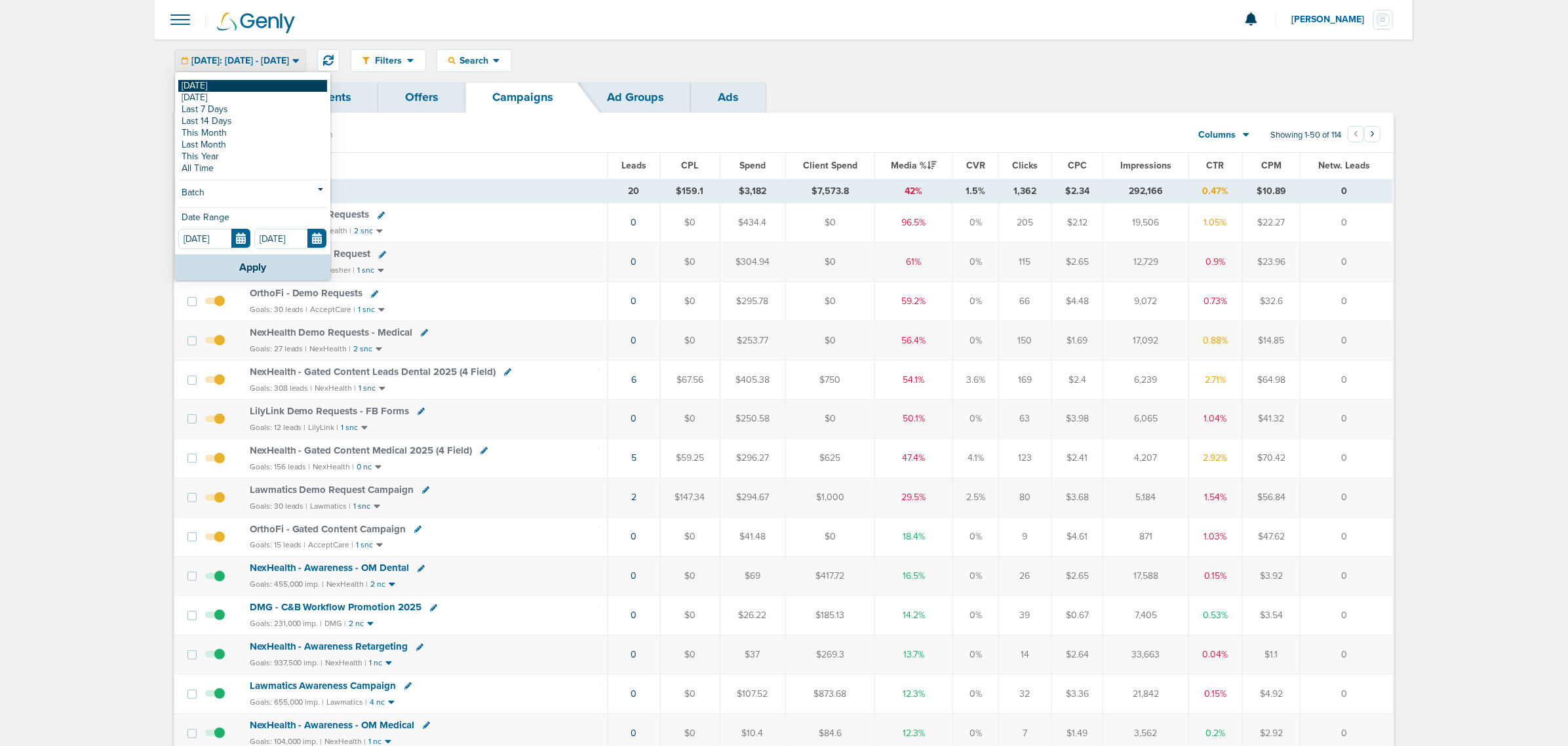
click at [218, 86] on link "[DATE]" at bounding box center [252, 86] width 148 height 12
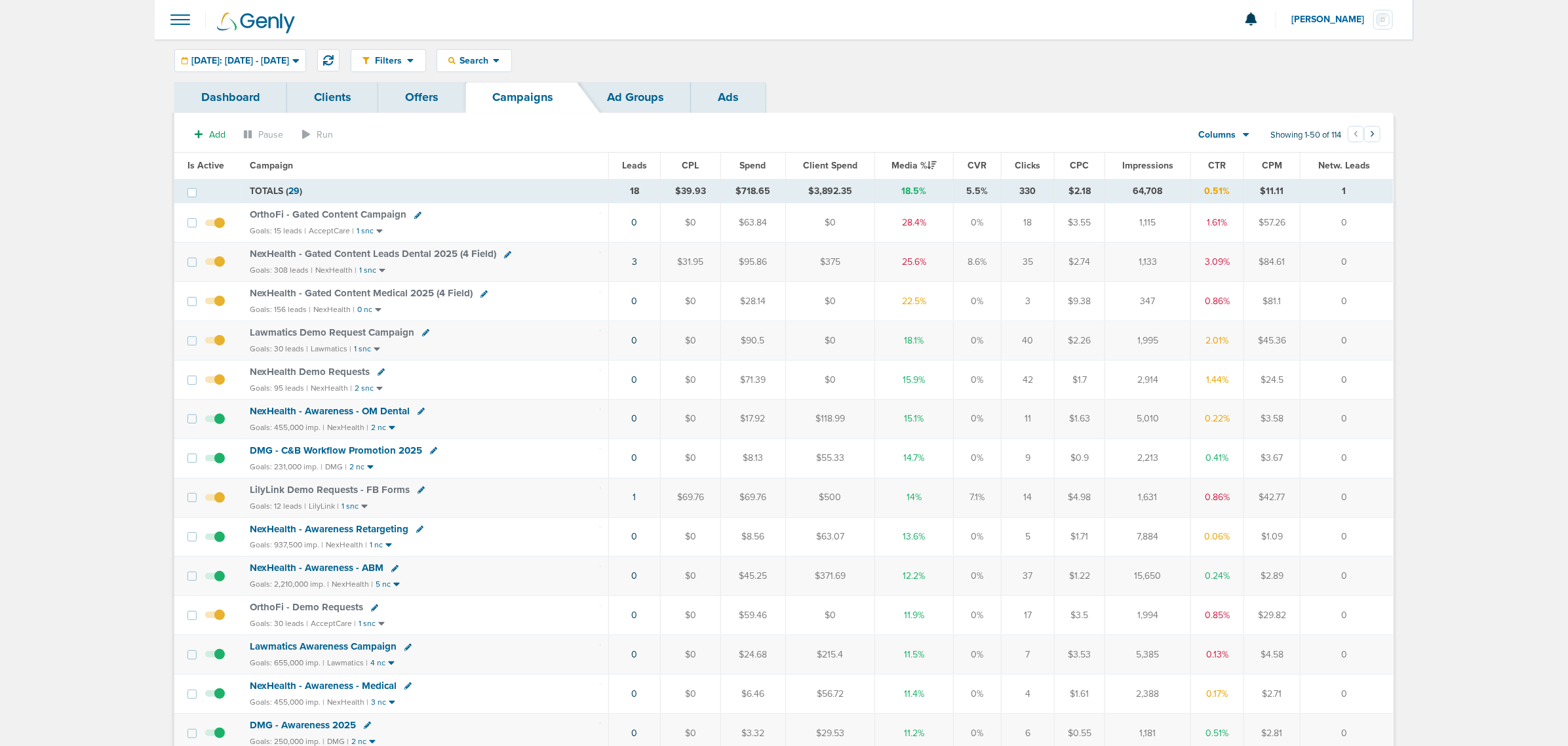
click at [636, 502] on td "1" at bounding box center [634, 497] width 52 height 39
click at [635, 502] on link "1" at bounding box center [635, 496] width 3 height 11
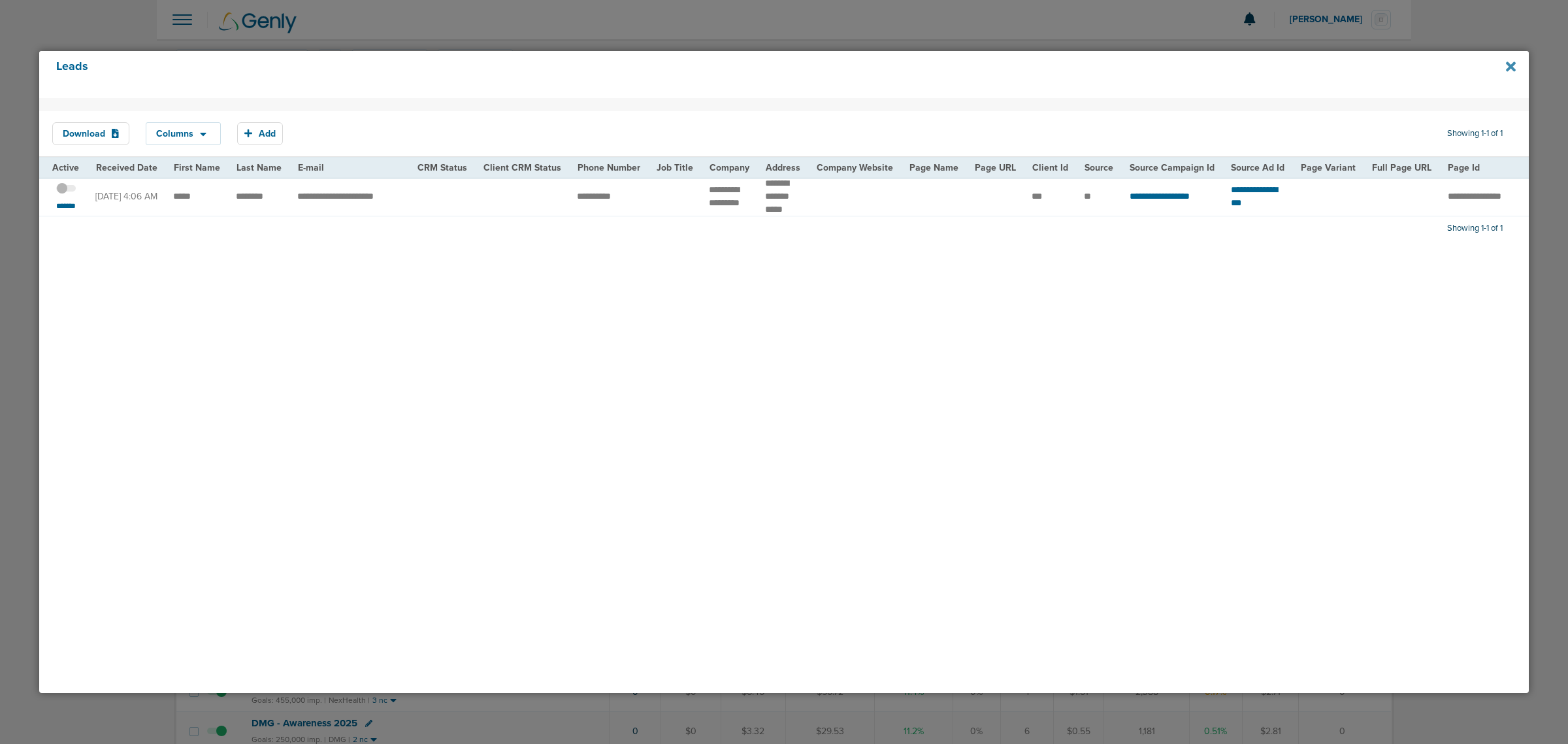
click at [1512, 63] on icon at bounding box center [1510, 67] width 9 height 15
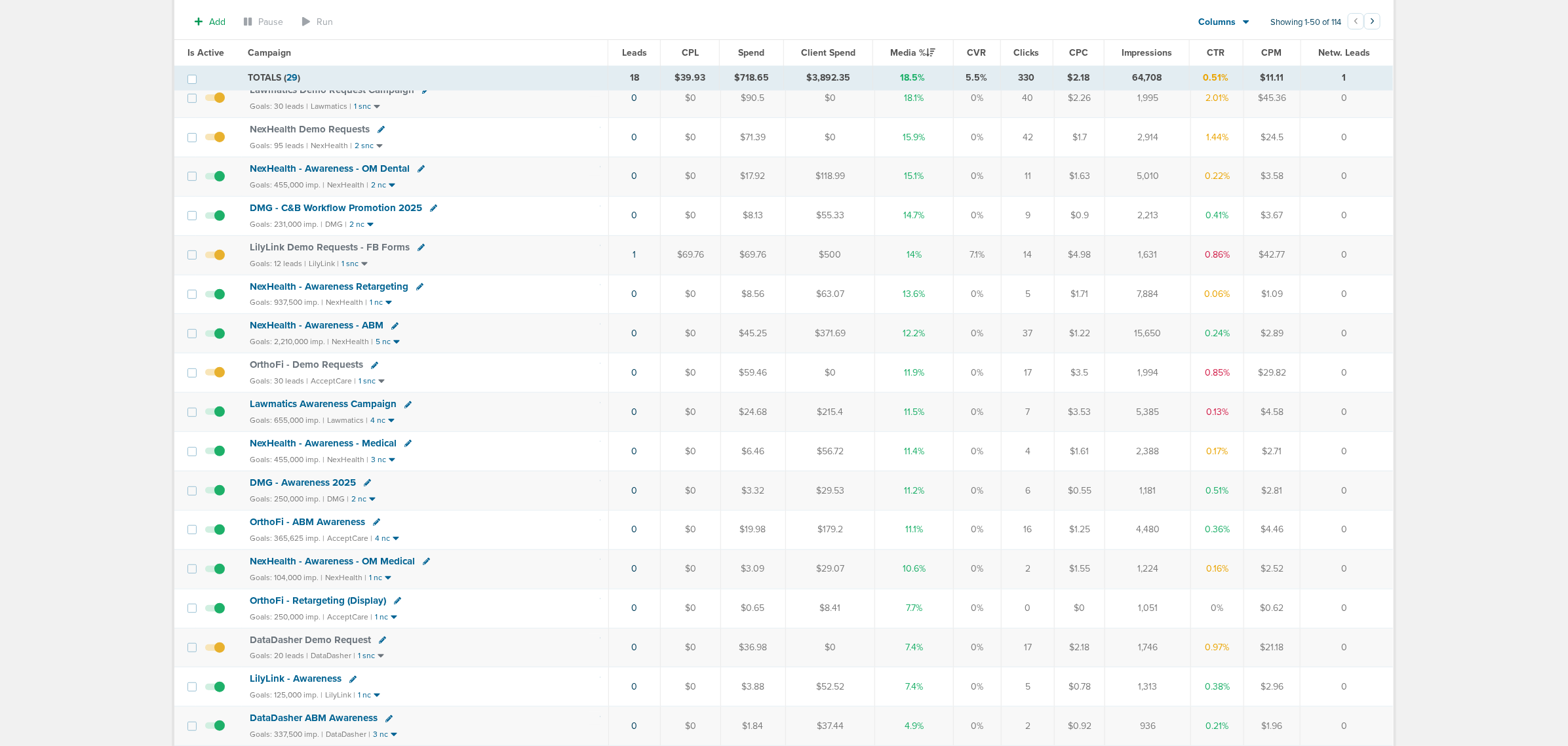
scroll to position [574, 0]
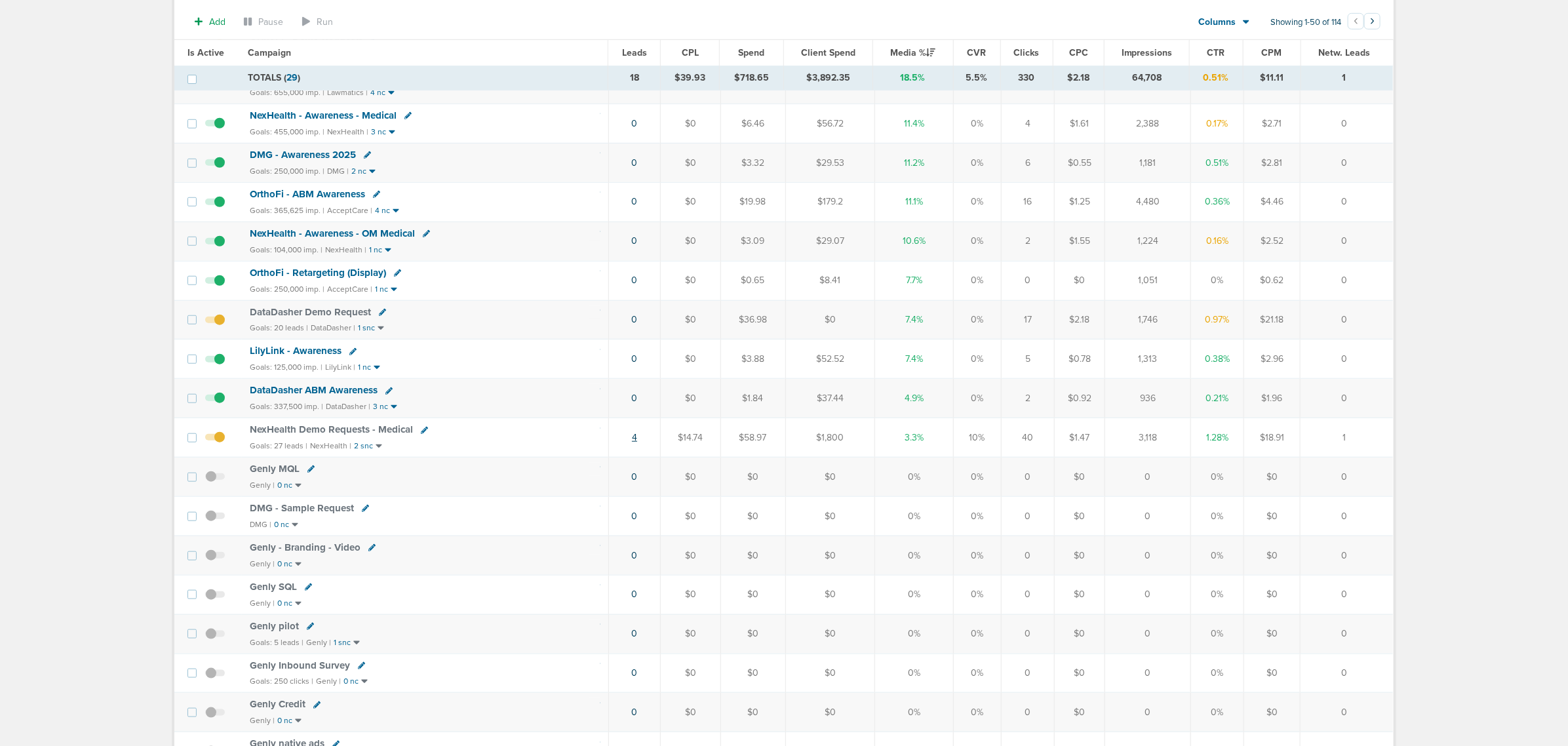
click at [634, 443] on link "4" at bounding box center [635, 437] width 5 height 11
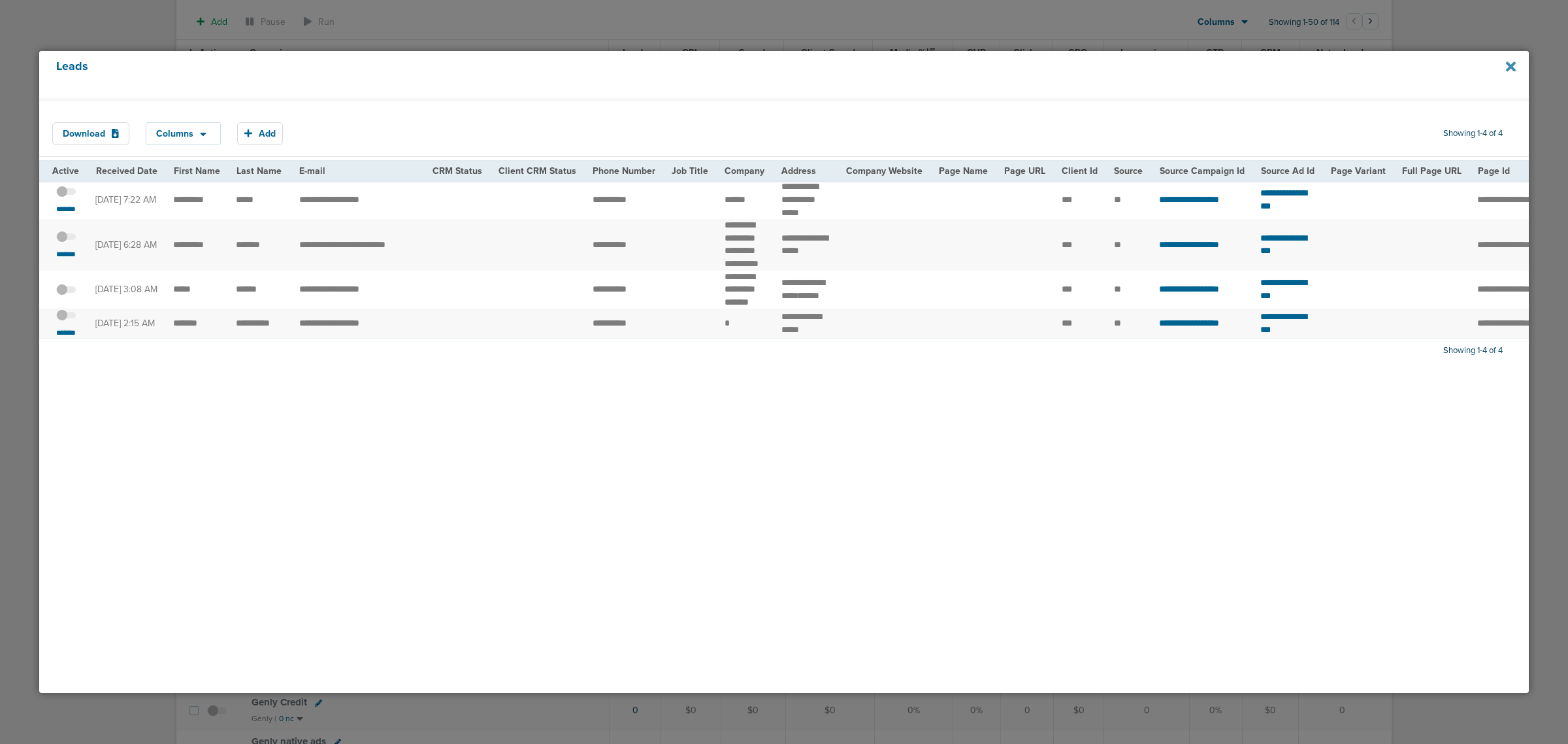
click at [1506, 66] on icon at bounding box center [1510, 67] width 9 height 15
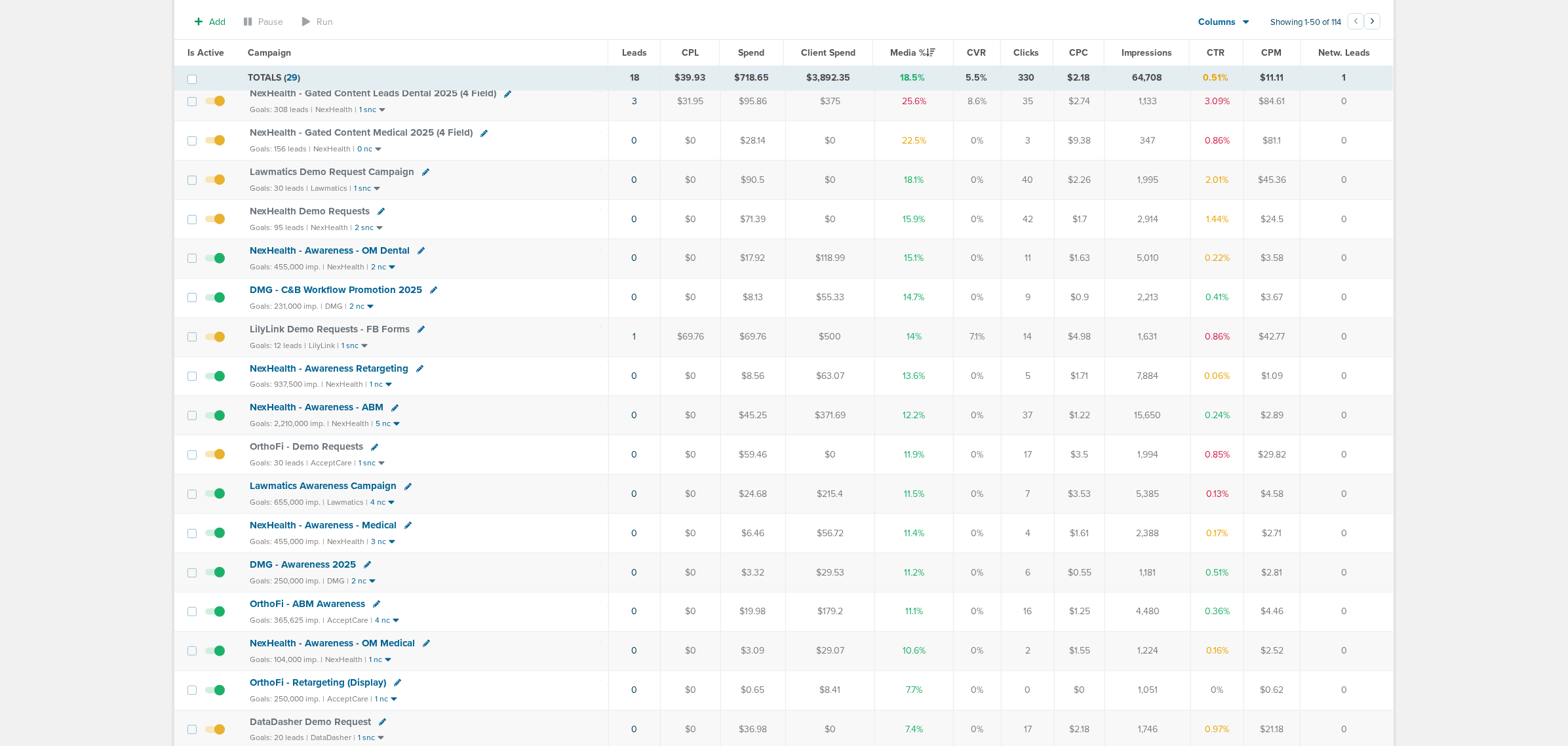
scroll to position [0, 0]
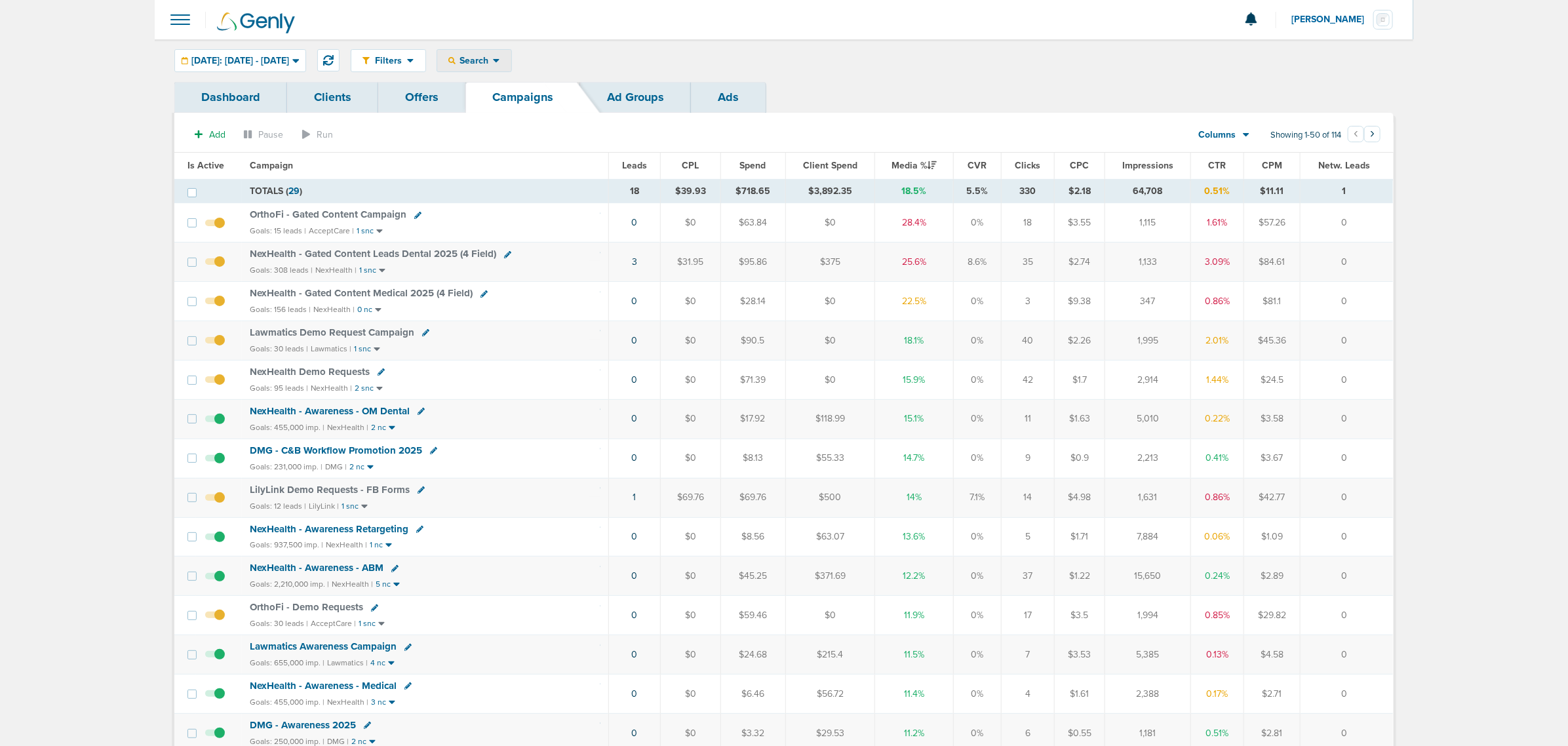
click at [499, 52] on div "Search" at bounding box center [474, 60] width 74 height 21
click at [504, 110] on link "Client" at bounding box center [505, 103] width 136 height 16
type input "bonsai"
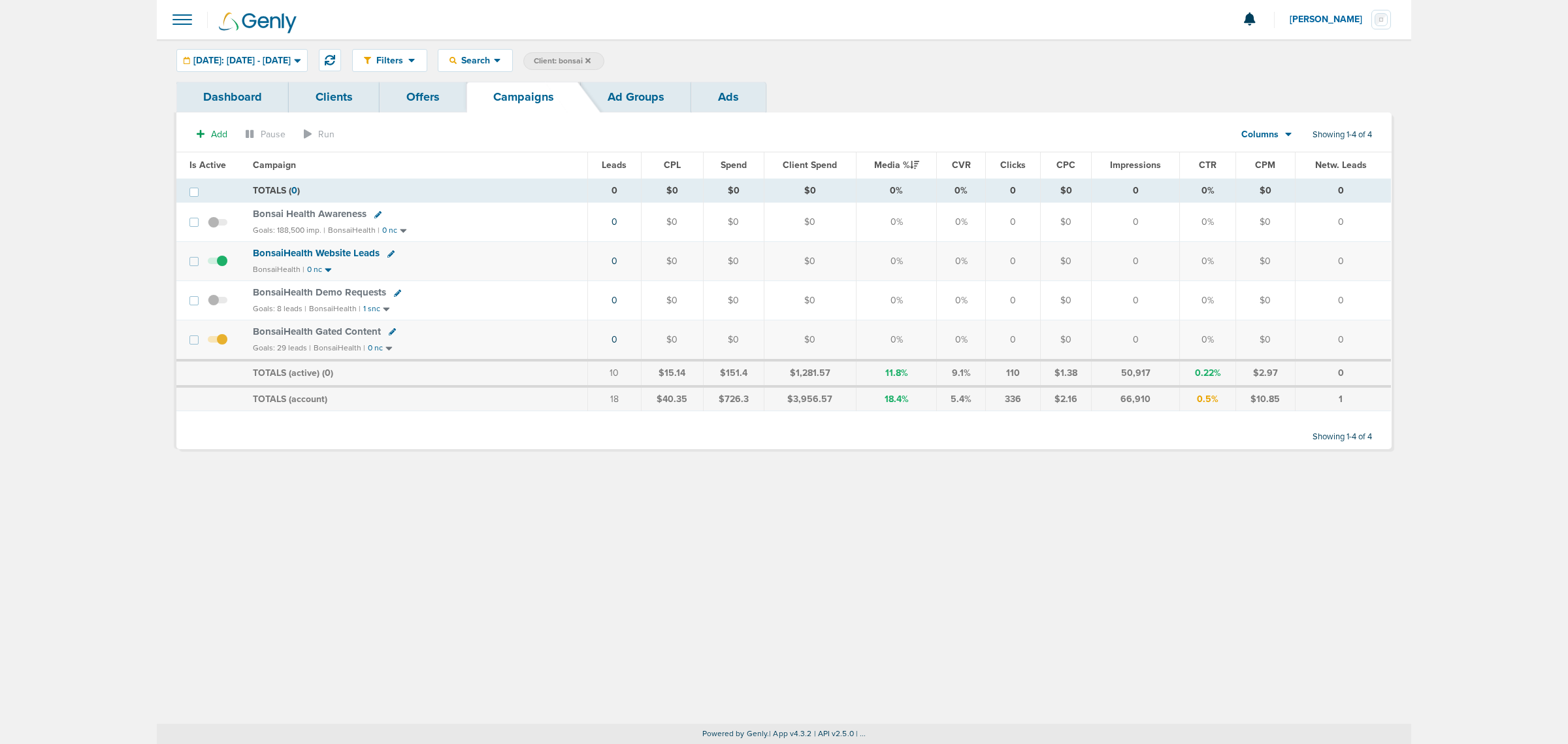
click at [315, 331] on span "BonsaiHealth Gated Content" at bounding box center [317, 332] width 128 height 12
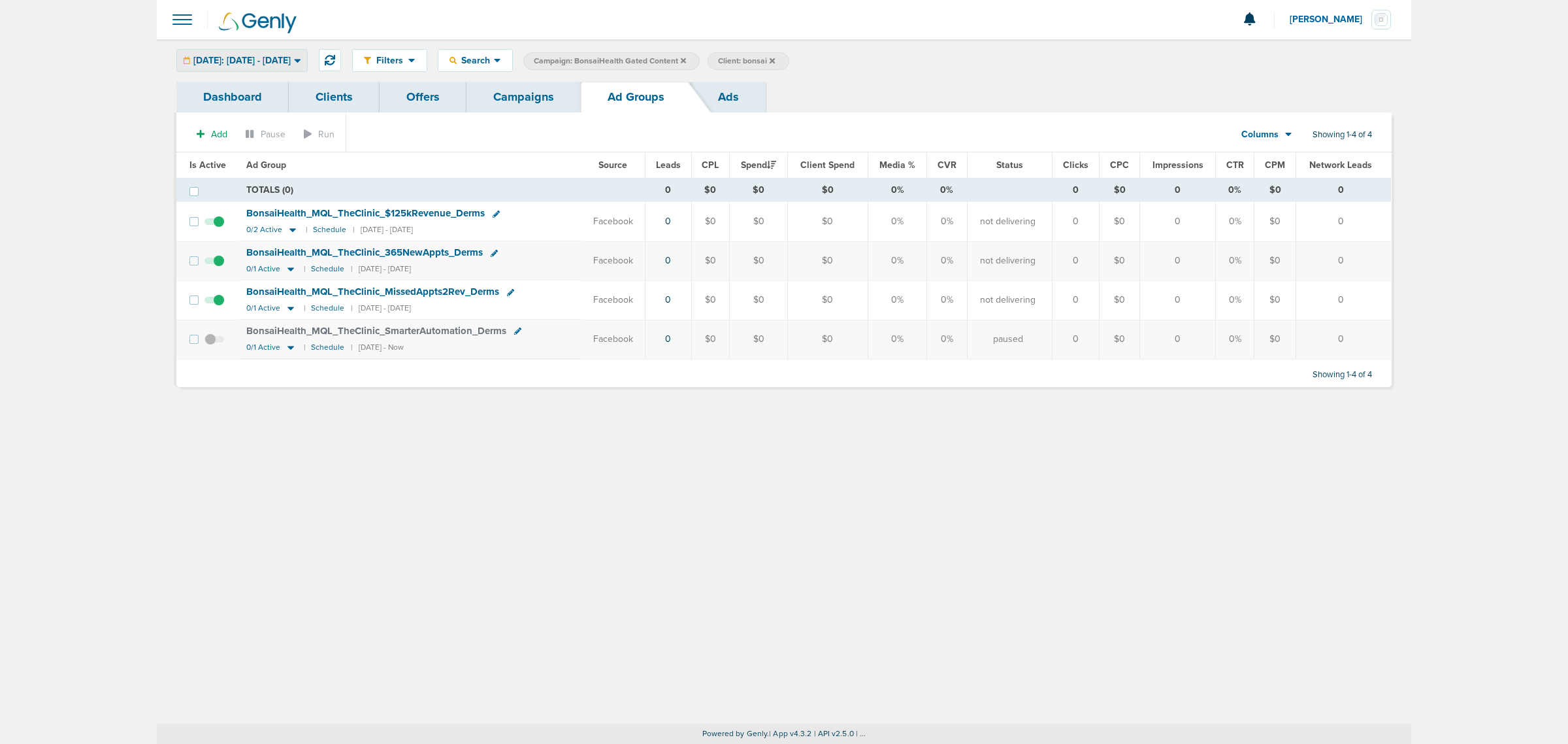
click at [301, 52] on div "[DATE]: [DATE] - [DATE]" at bounding box center [242, 60] width 130 height 21
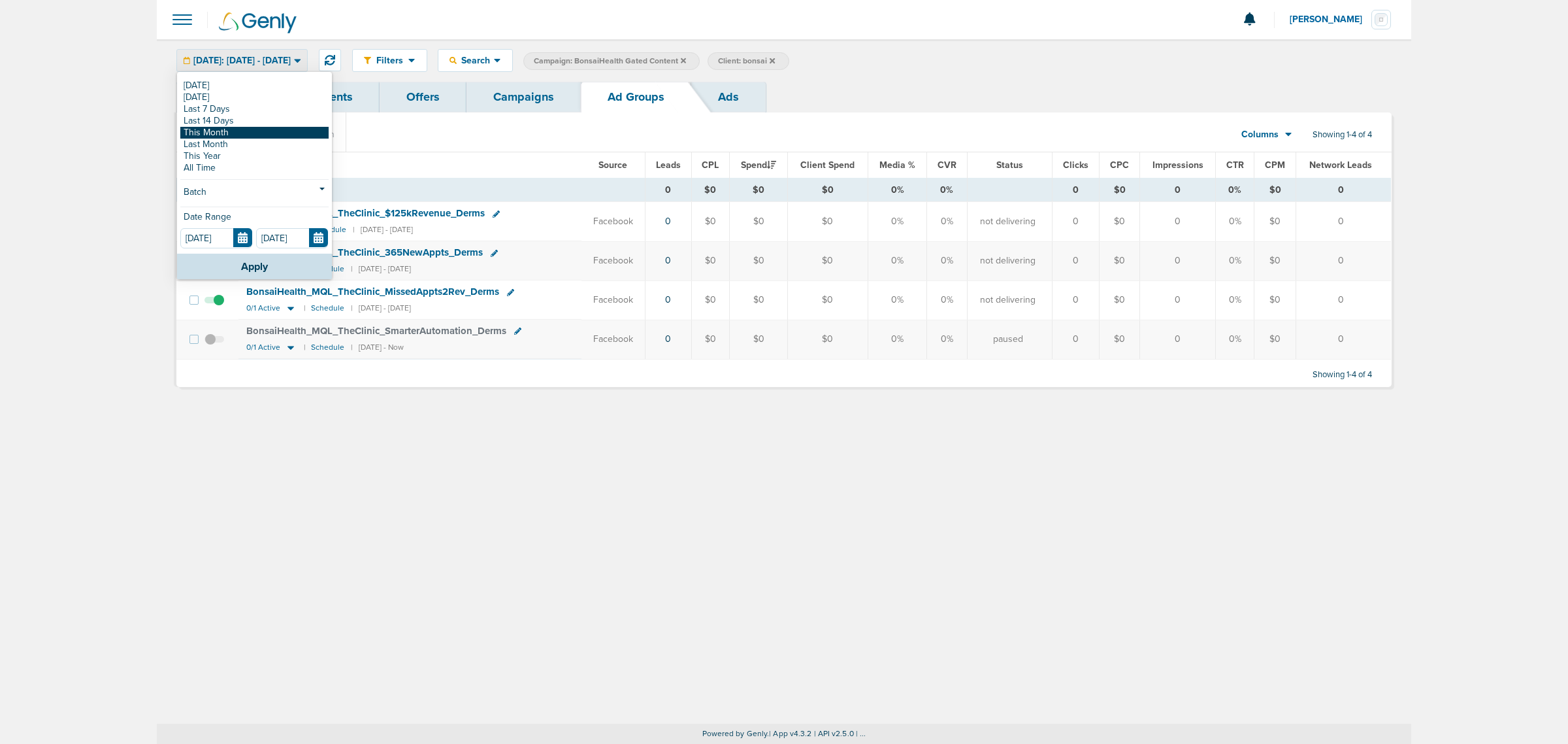
click at [246, 131] on link "This Month" at bounding box center [254, 133] width 148 height 12
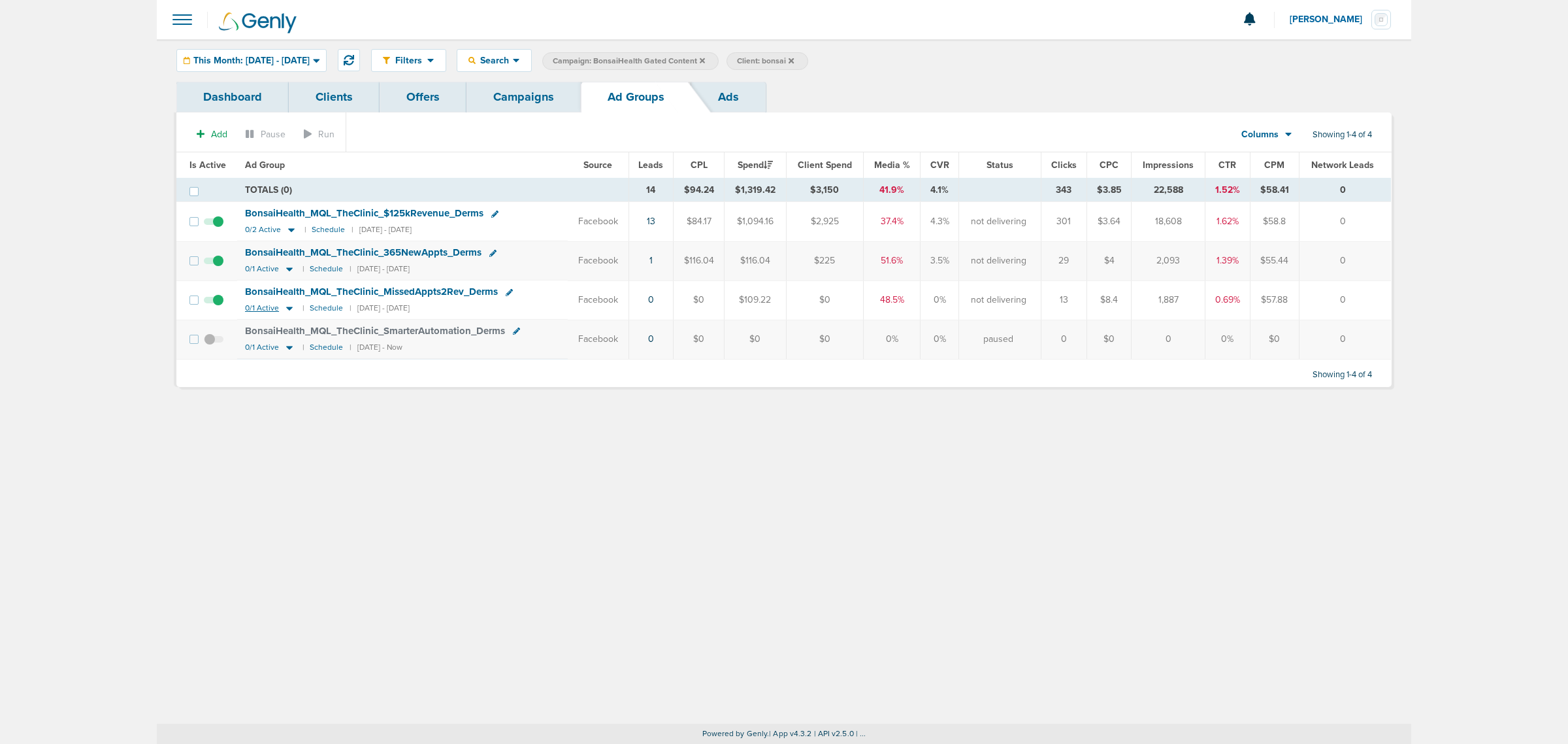
click at [292, 314] on icon at bounding box center [289, 308] width 13 height 11
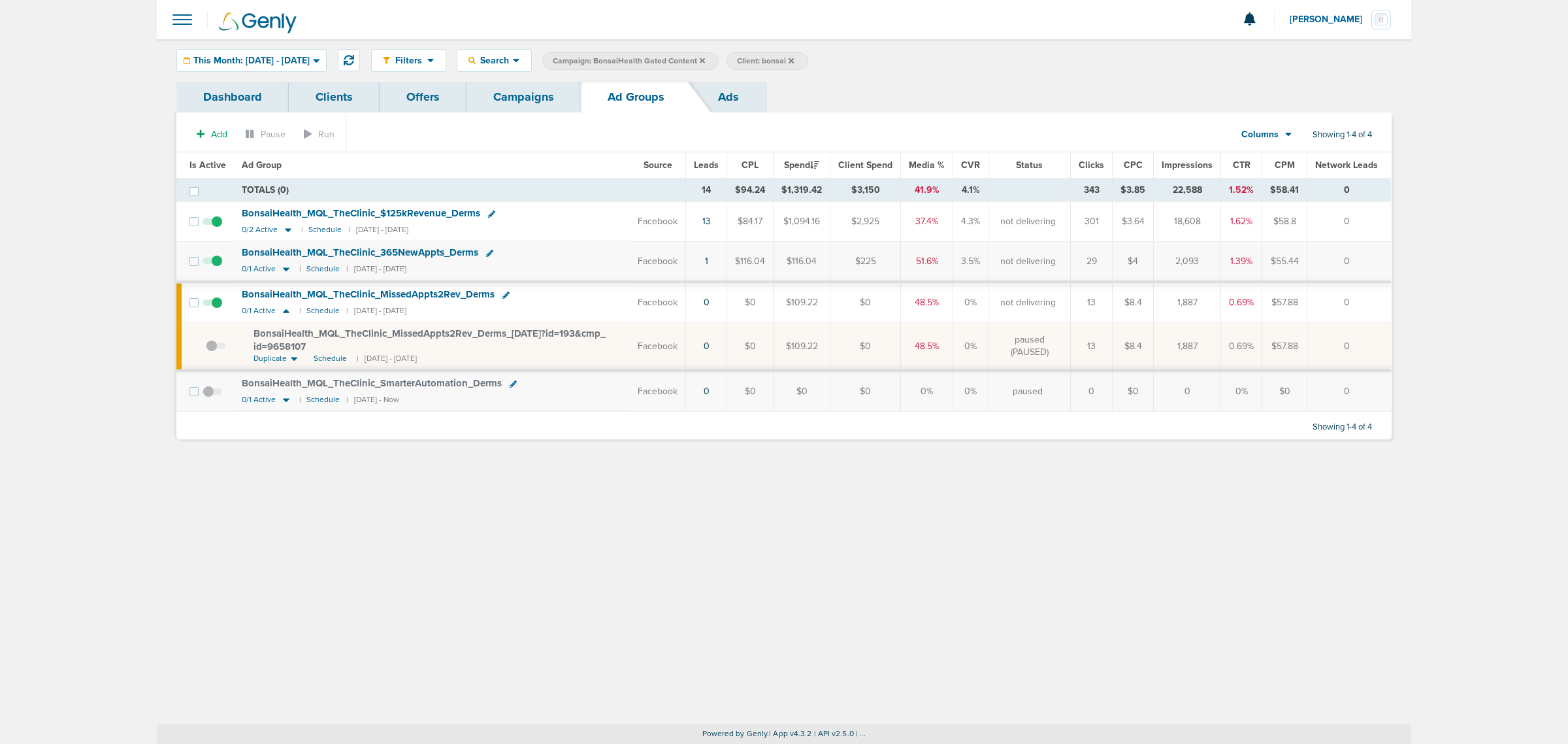
click at [539, 97] on link "Campaigns" at bounding box center [524, 97] width 115 height 31
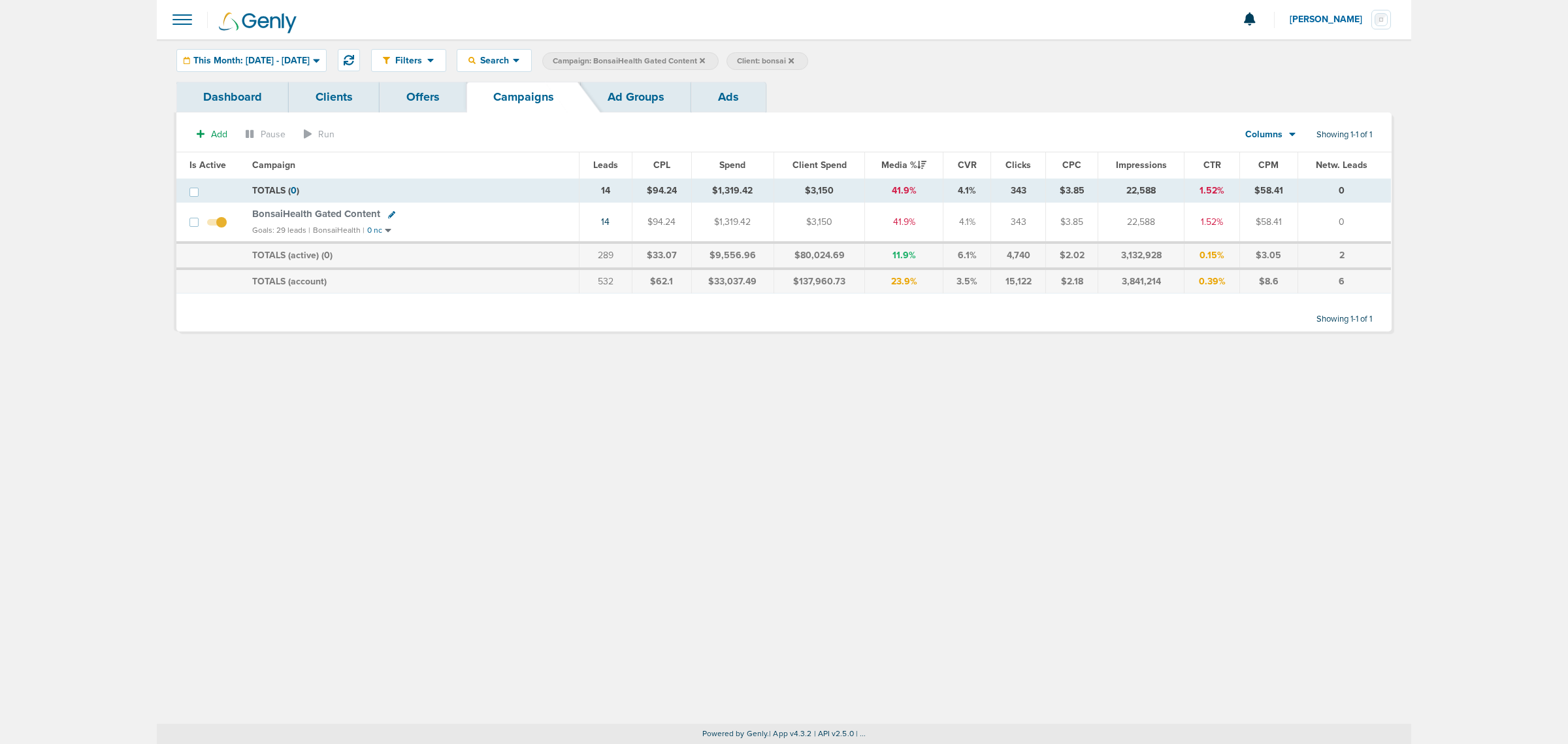
click at [389, 216] on icon at bounding box center [392, 215] width 7 height 7
select select
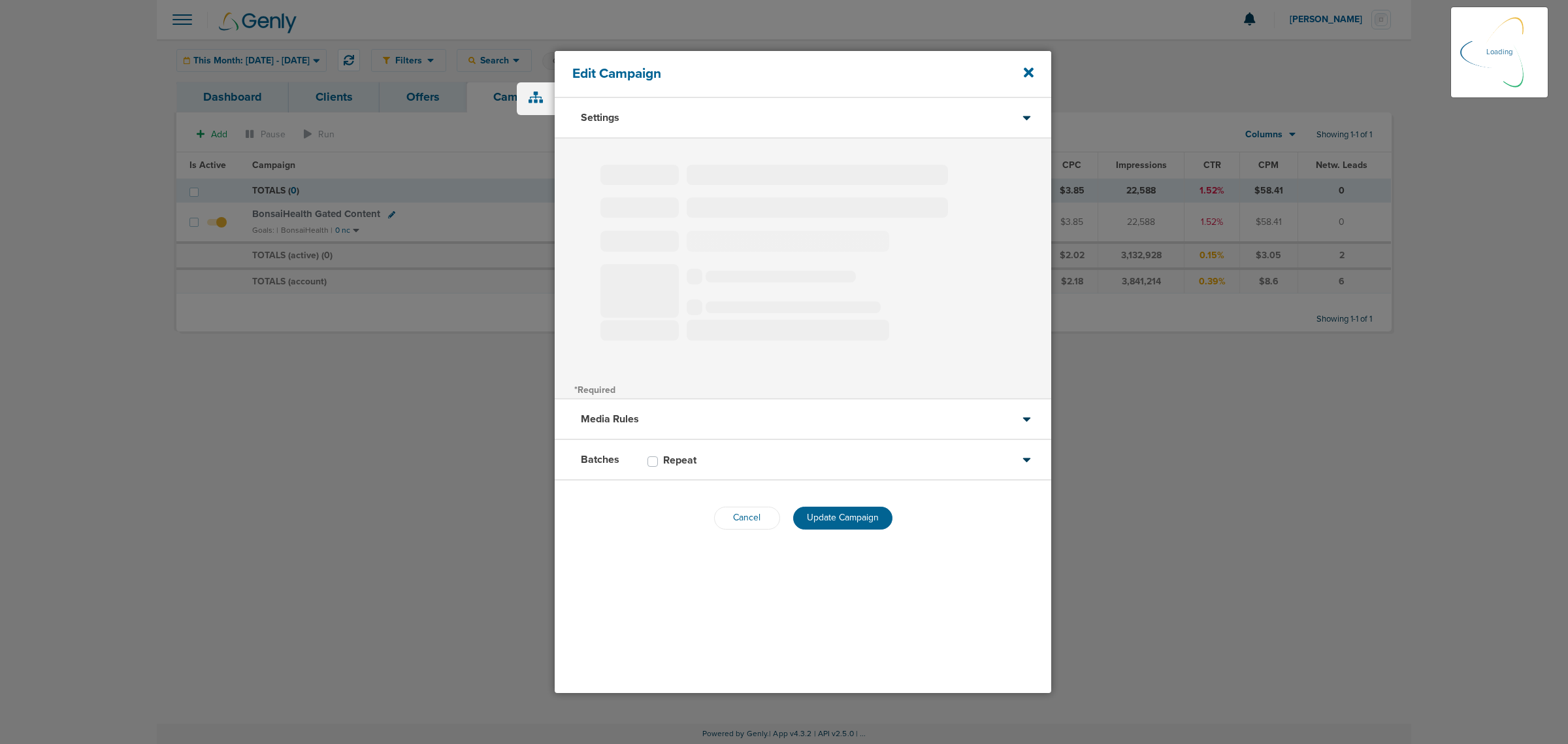
type input "BonsaiHealth Gated Content"
select select "Leads"
radio input "true"
select select "readOnly"
select select "1"
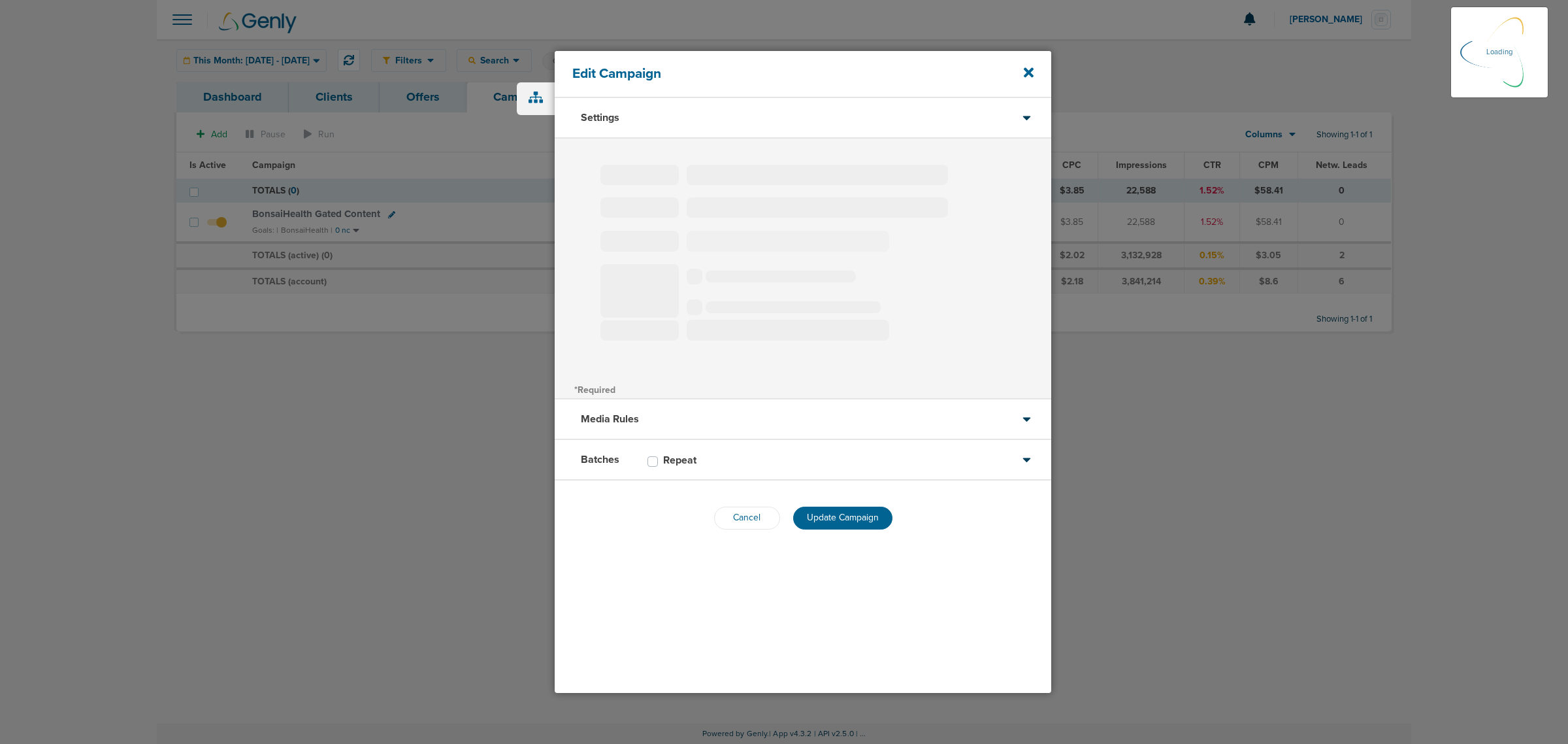
select select "1"
select select "2"
select select "3"
select select "4"
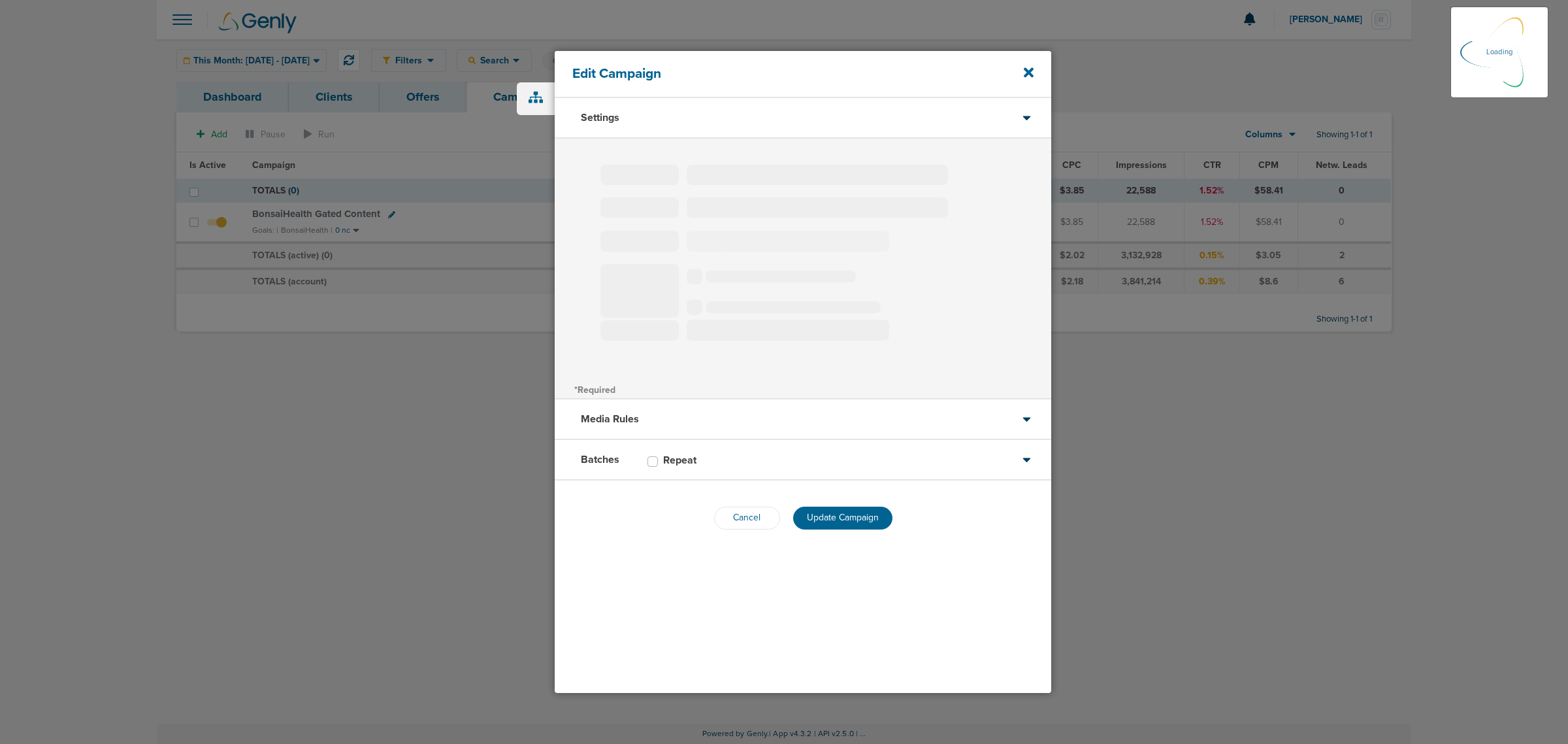
select select "6"
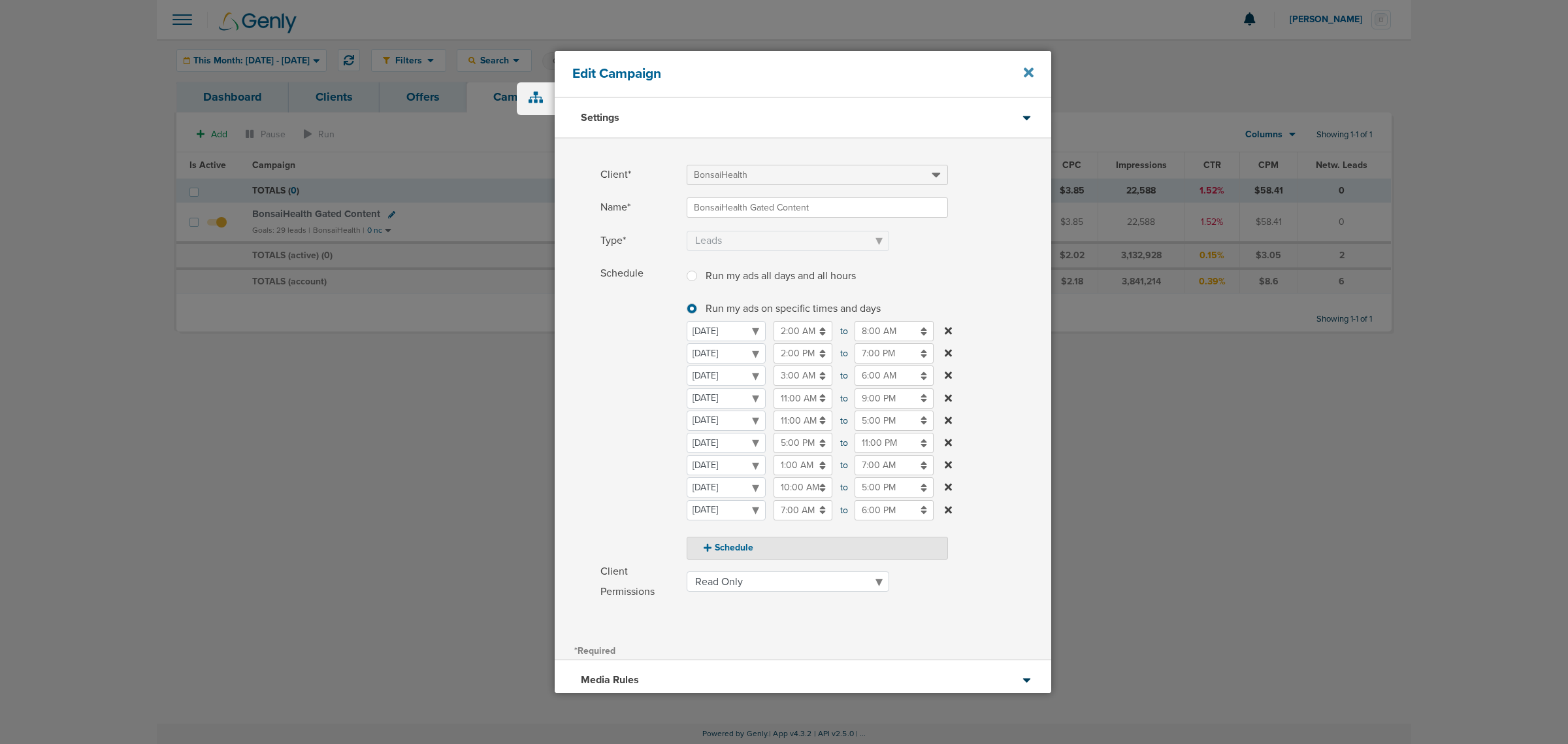
click at [1029, 73] on icon at bounding box center [1028, 72] width 9 height 9
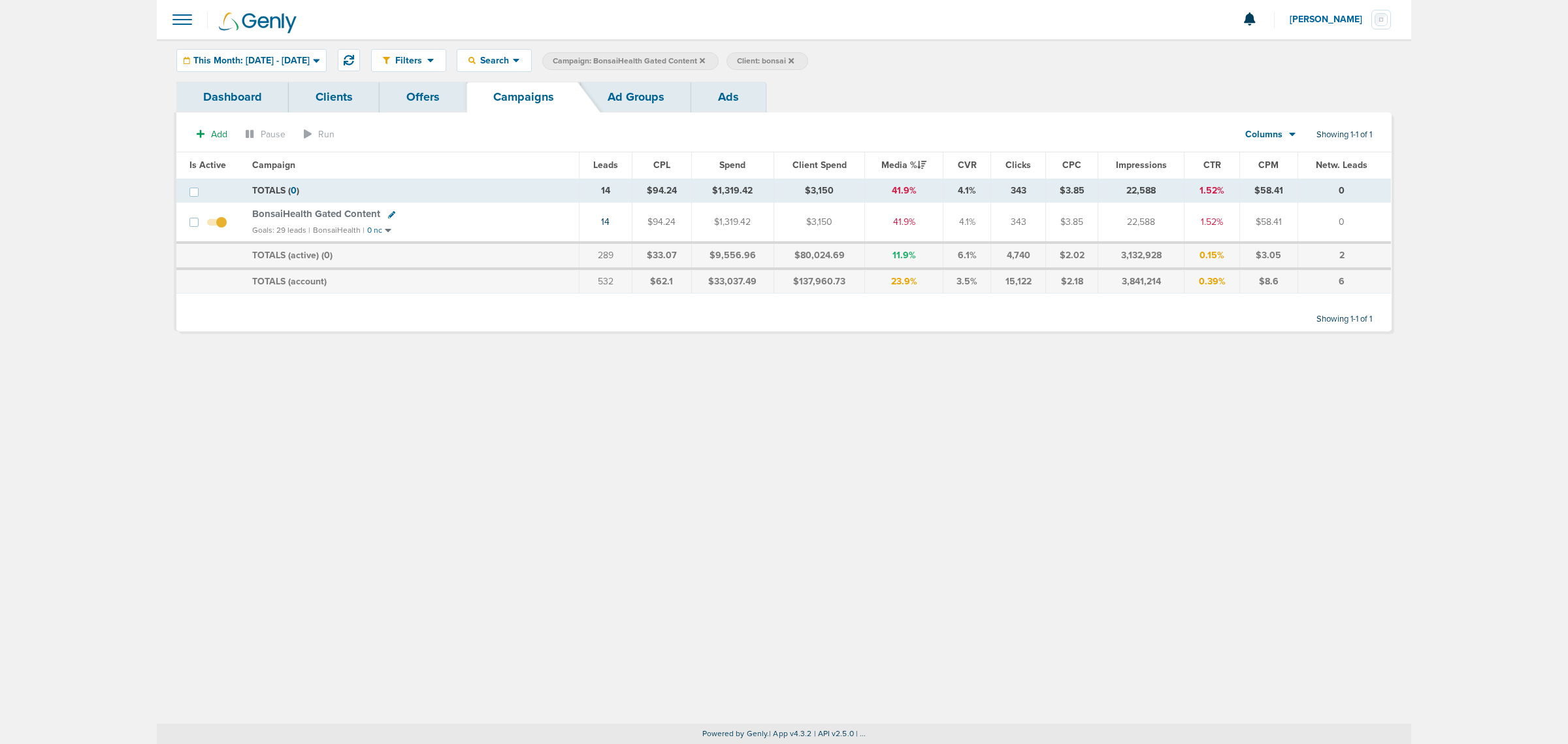
click at [705, 60] on icon at bounding box center [702, 60] width 5 height 8
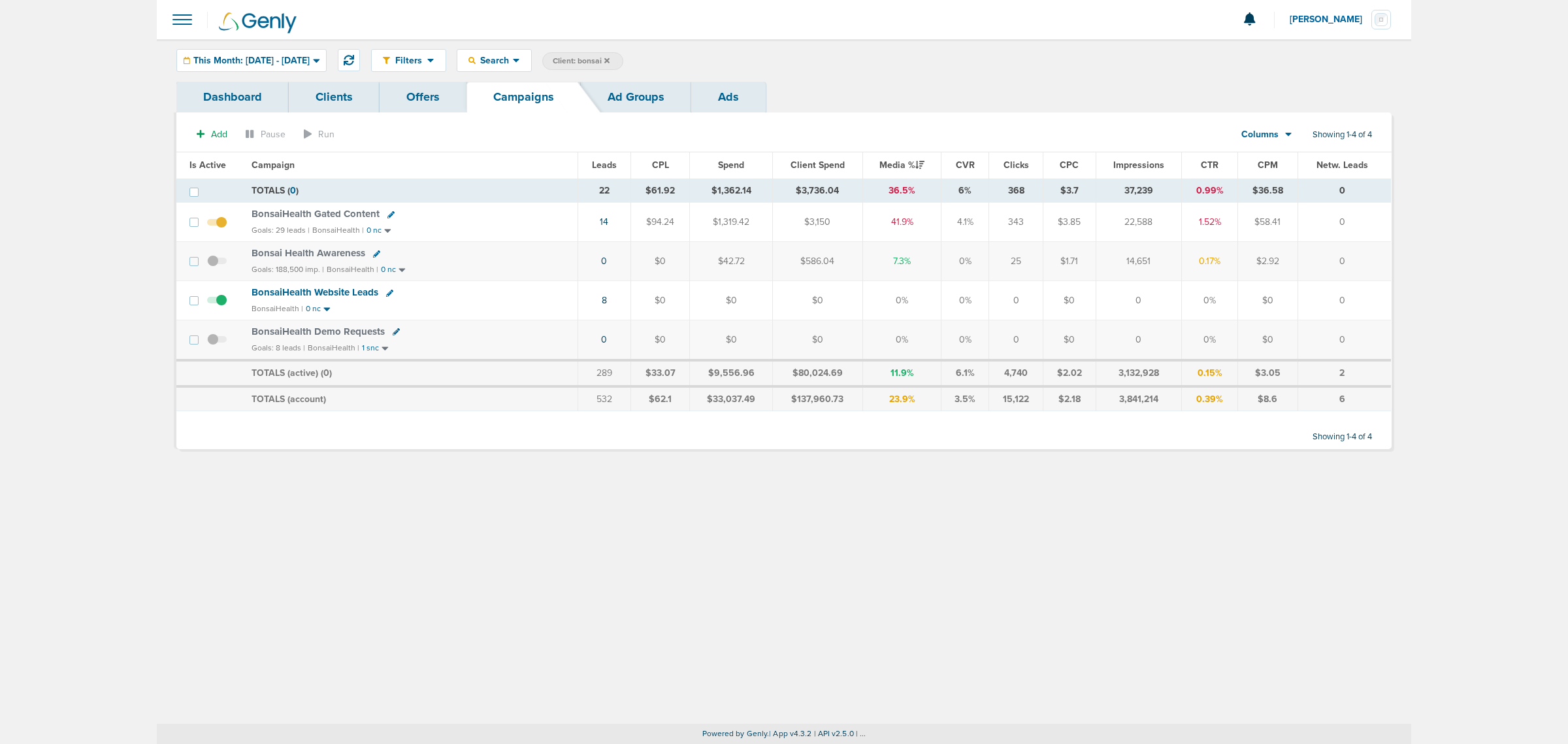
click at [610, 60] on icon at bounding box center [607, 60] width 5 height 5
